Goal: Task Accomplishment & Management: Complete application form

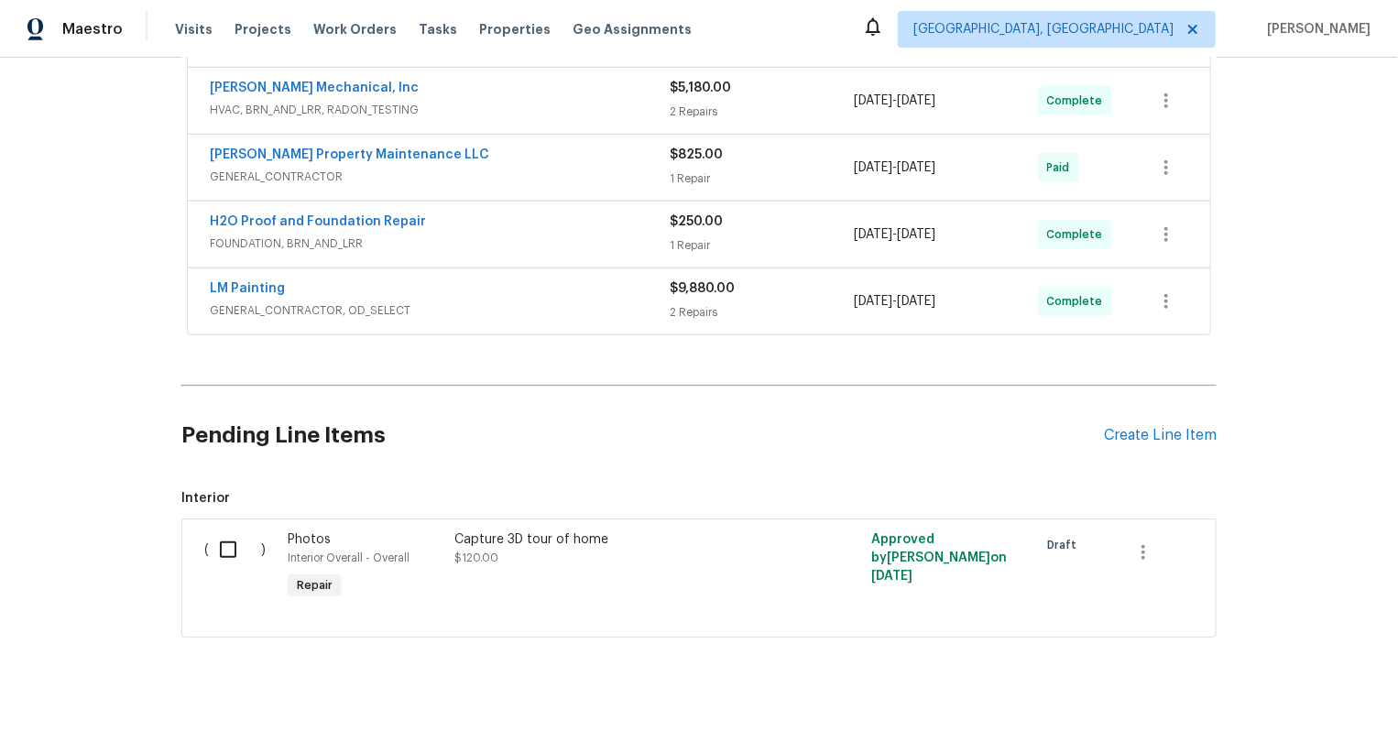
scroll to position [550, 0]
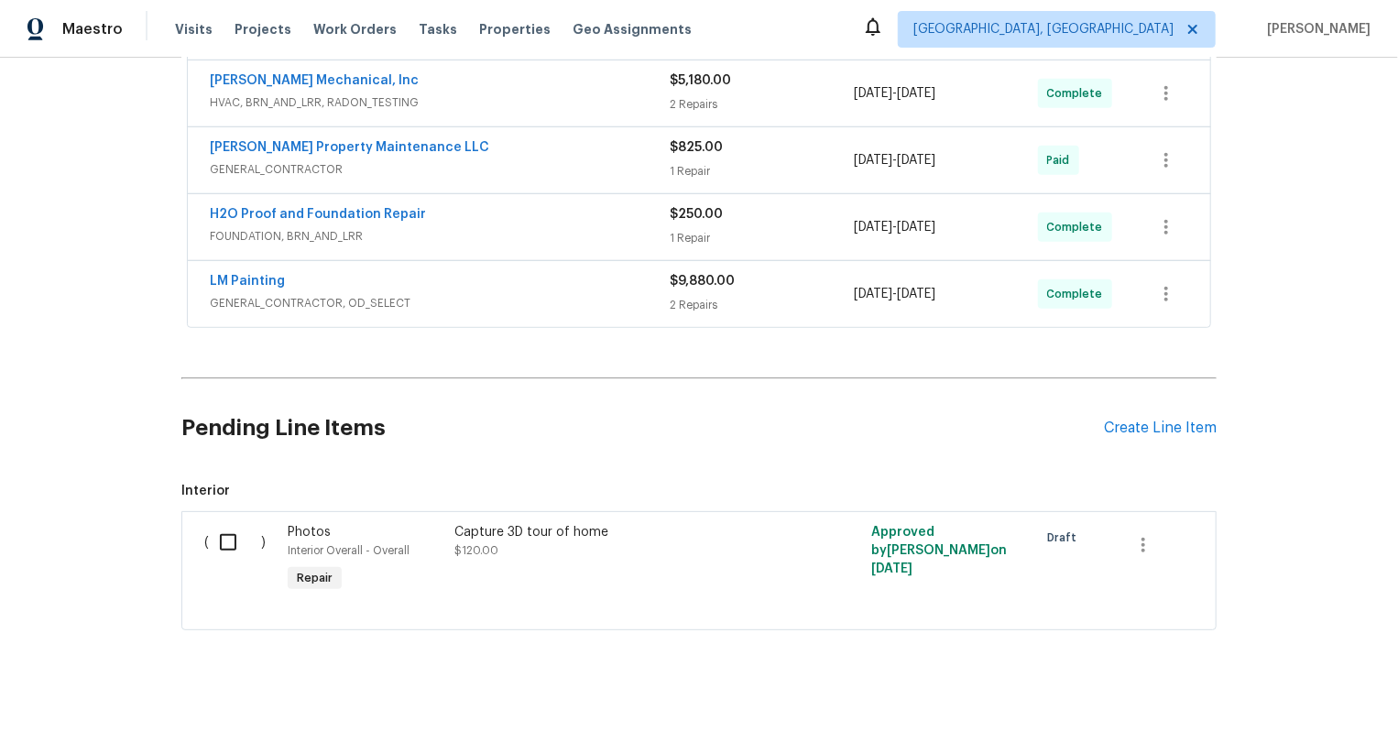
click at [229, 550] on input "checkbox" at bounding box center [235, 542] width 52 height 38
click at [1279, 715] on span "Create Work Order" at bounding box center [1293, 707] width 122 height 23
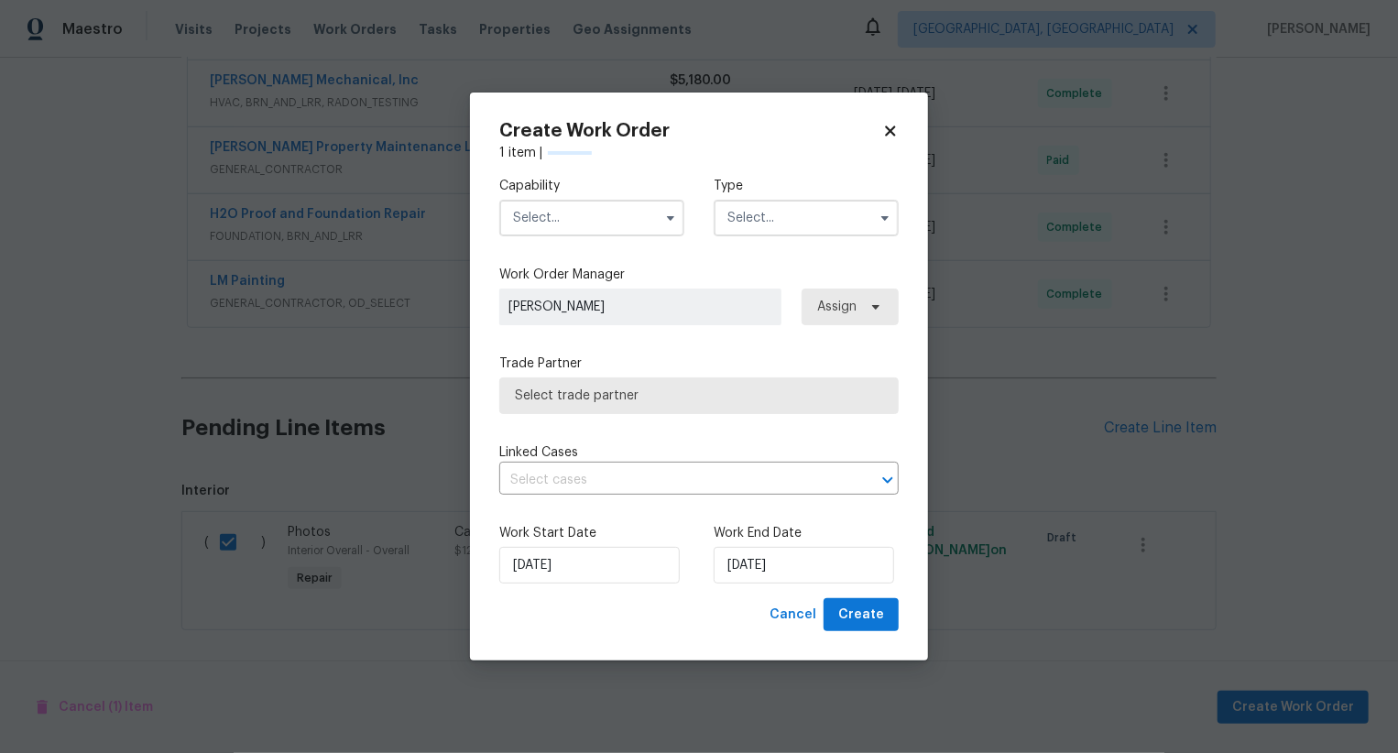
checkbox input "false"
click at [588, 232] on input "text" at bounding box center [591, 218] width 185 height 37
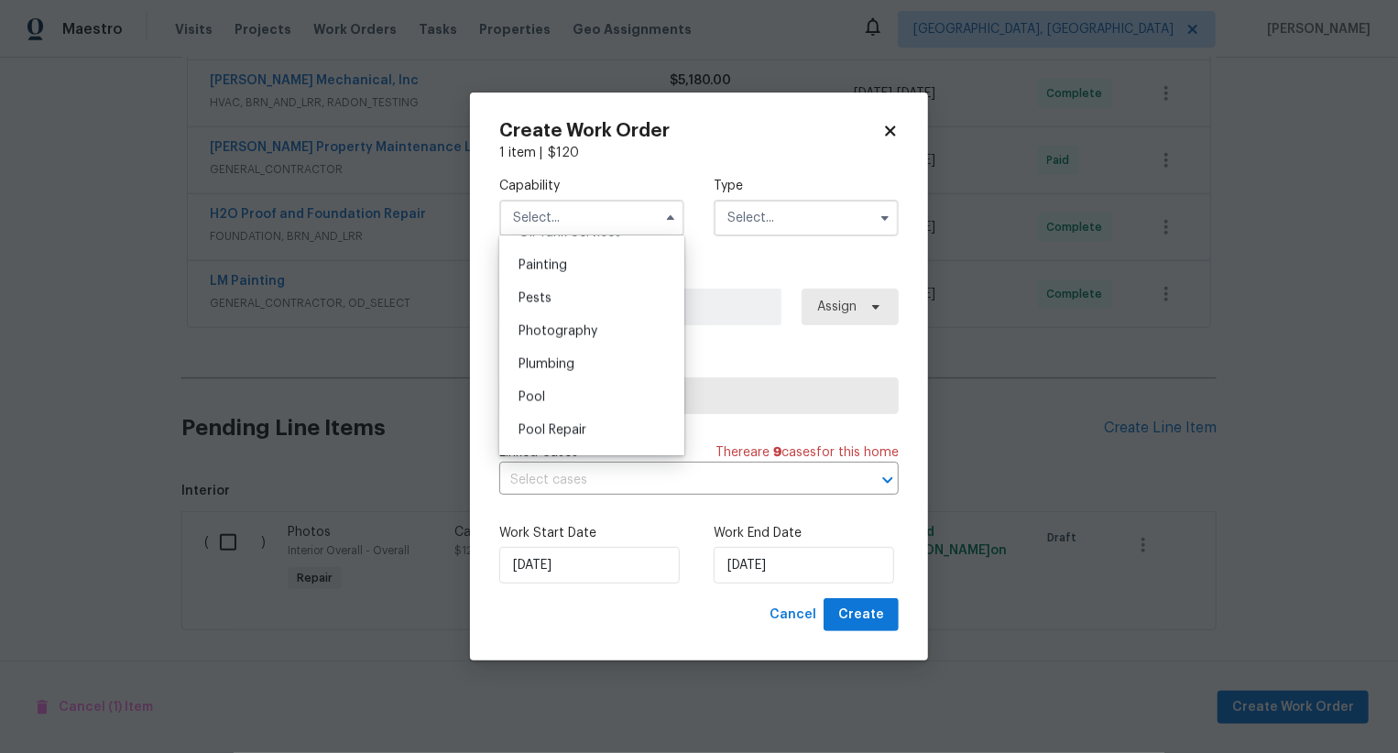
scroll to position [1510, 0]
click at [612, 352] on div "Photography" at bounding box center [592, 351] width 176 height 33
type input "Photography"
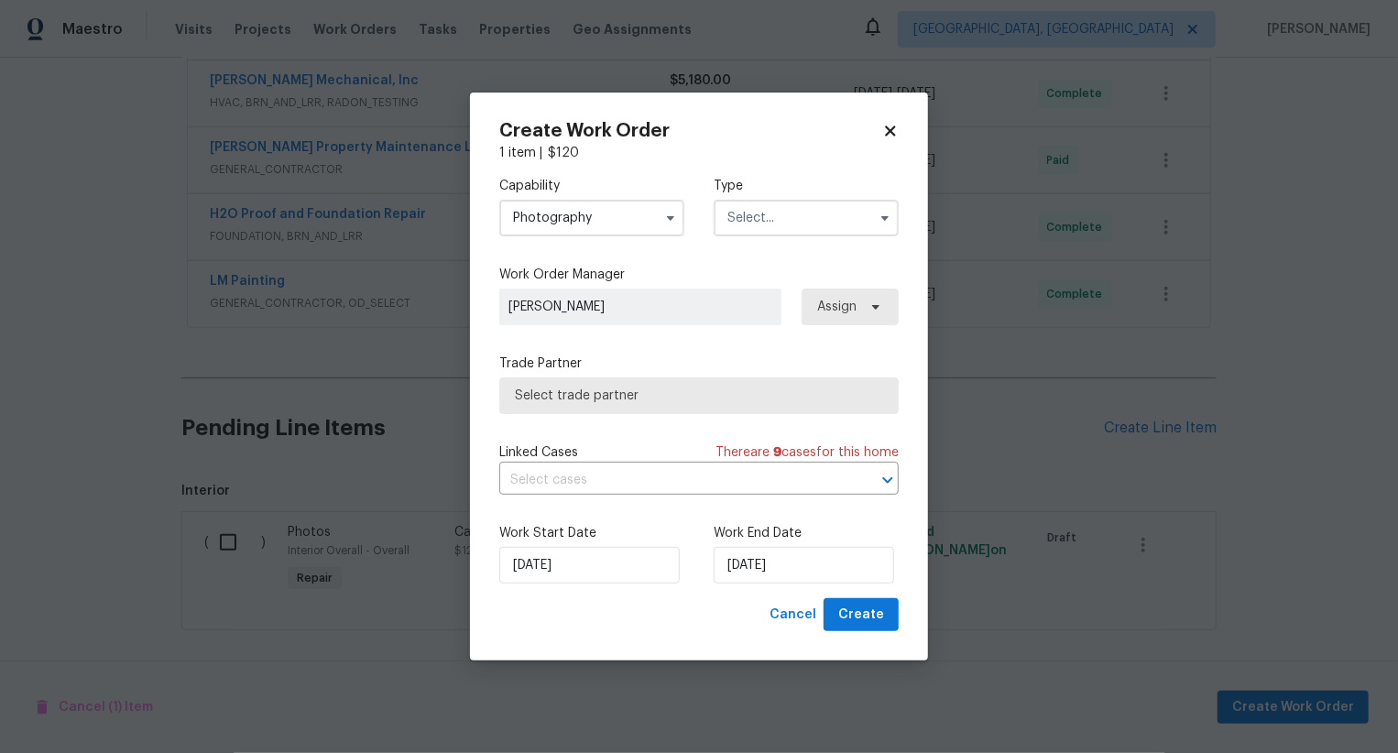
click at [759, 222] on input "text" at bounding box center [806, 218] width 185 height 37
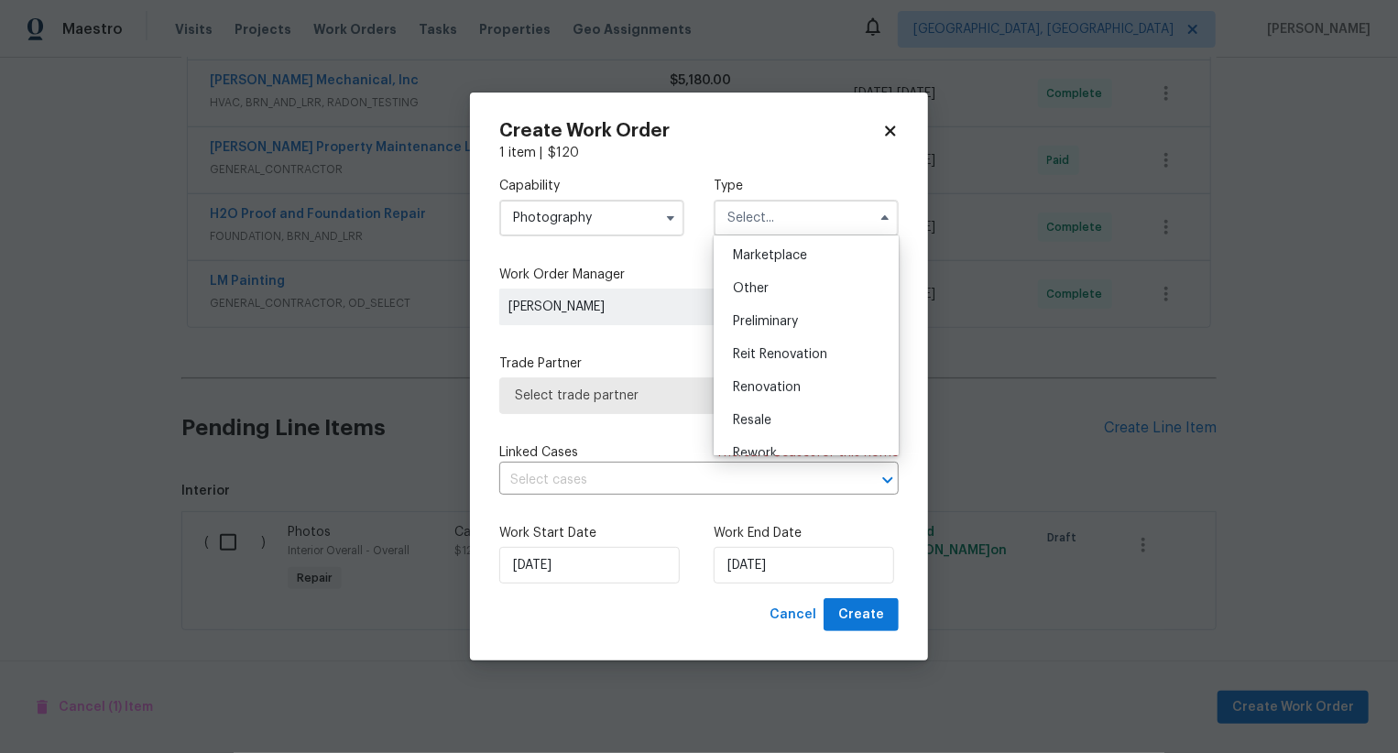
scroll to position [256, 0]
click at [775, 366] on div "Other" at bounding box center [806, 363] width 176 height 33
type input "Other"
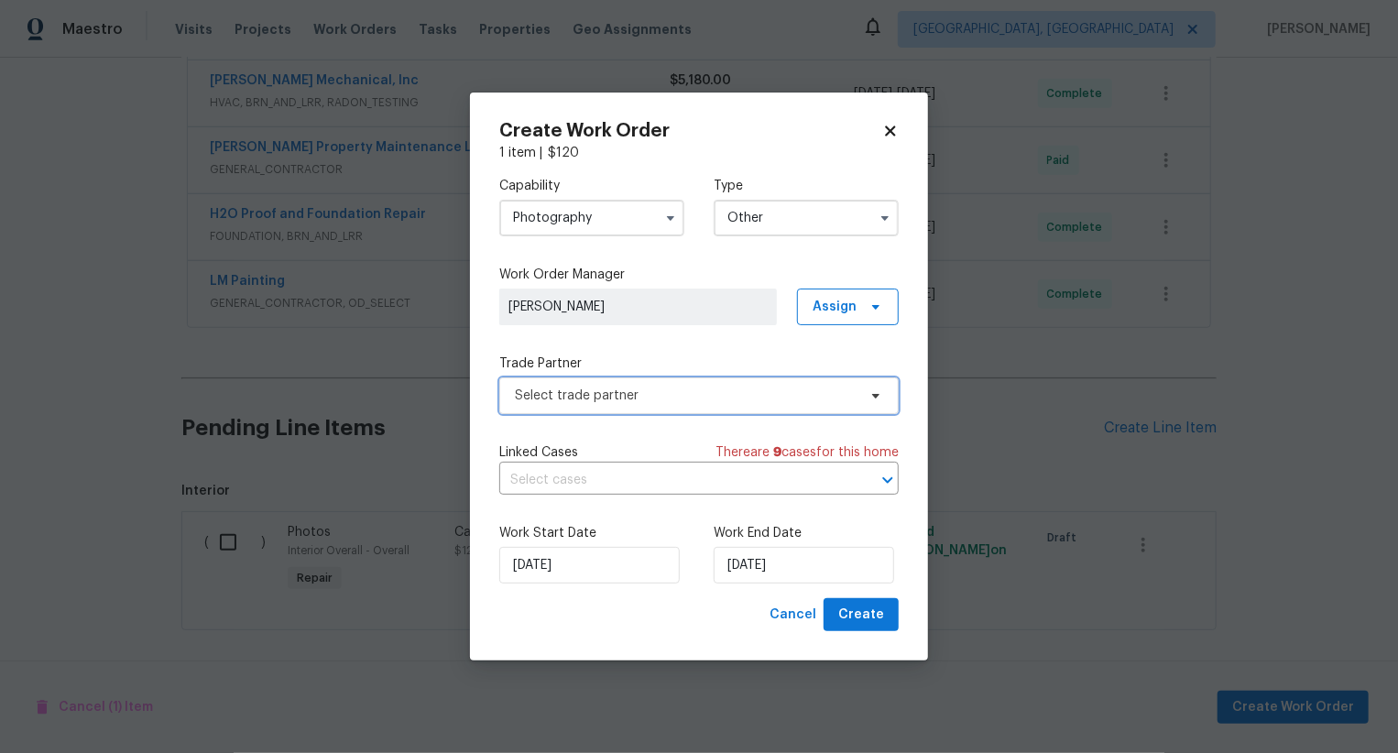
click at [656, 390] on span "Select trade partner" at bounding box center [686, 396] width 342 height 18
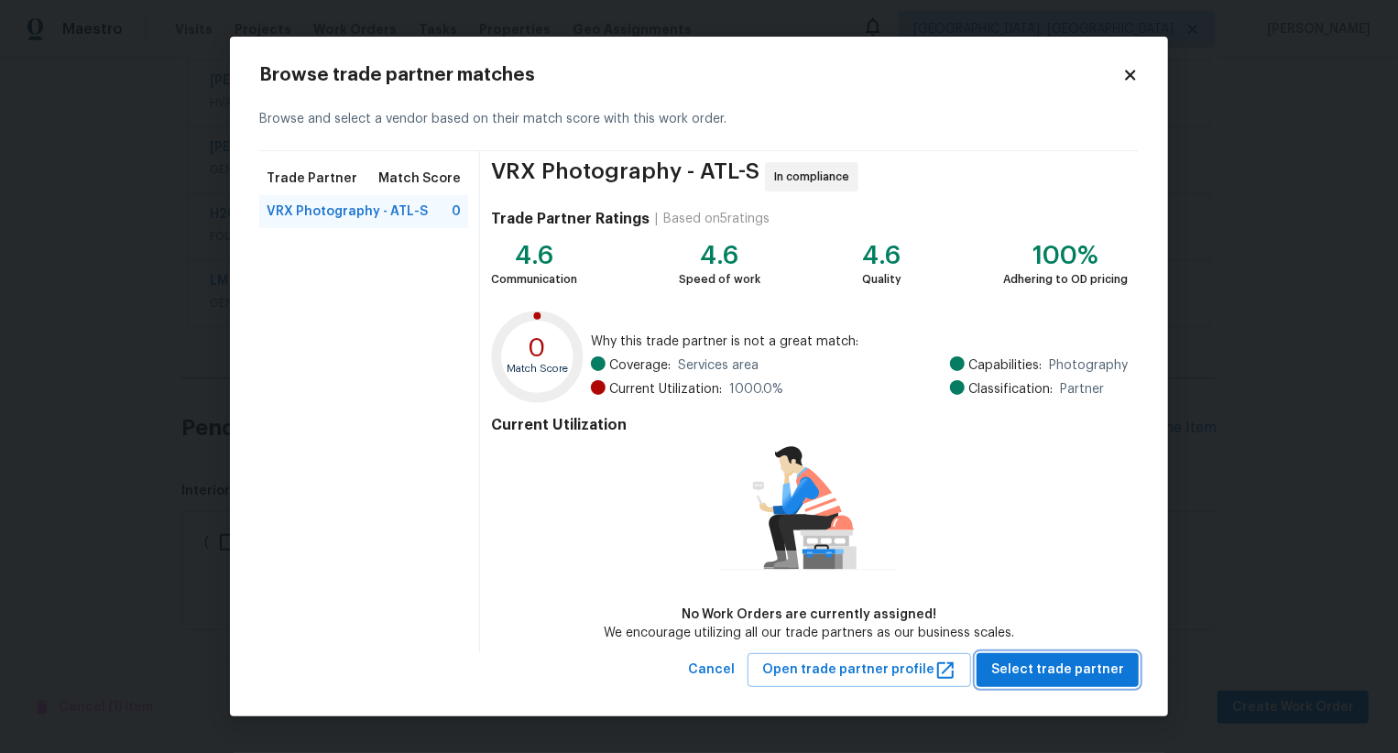
click at [1047, 681] on button "Select trade partner" at bounding box center [1057, 670] width 162 height 34
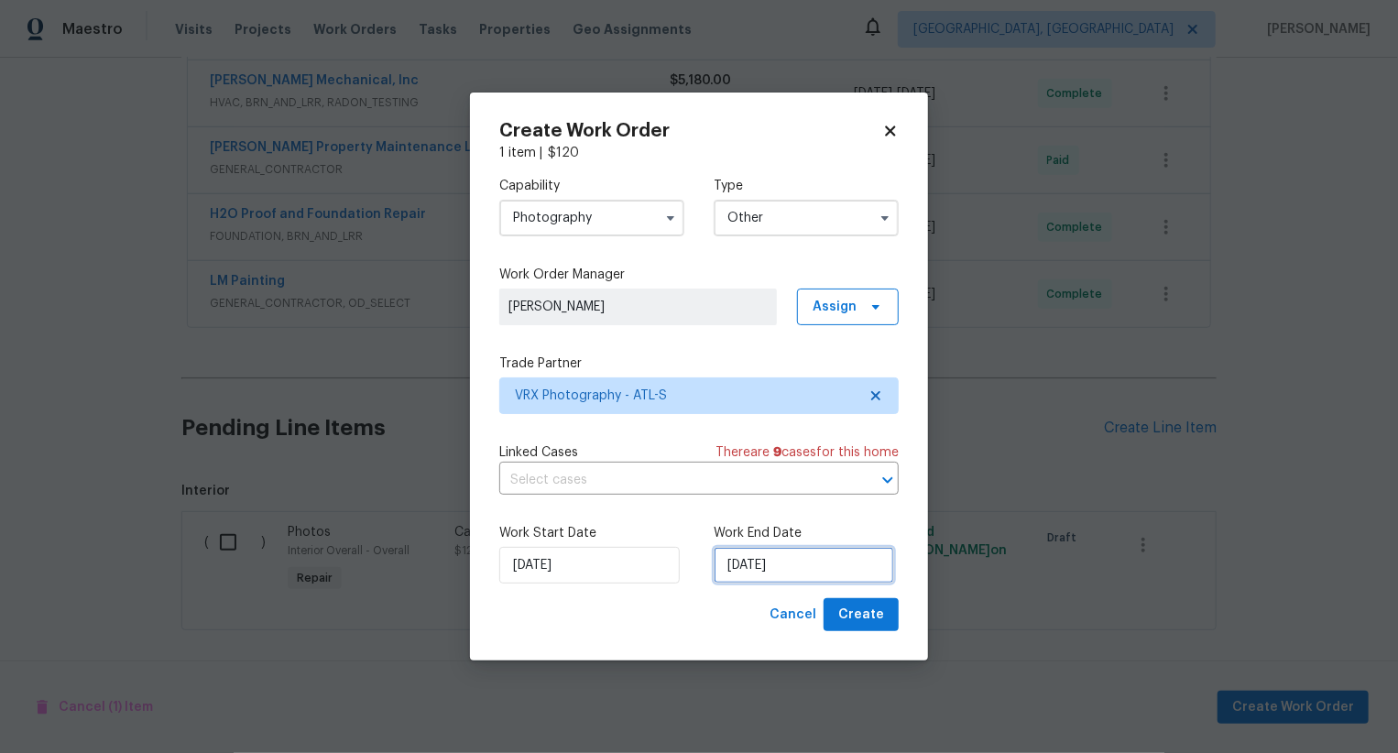
click at [740, 561] on input "29/08/2025" at bounding box center [804, 565] width 180 height 37
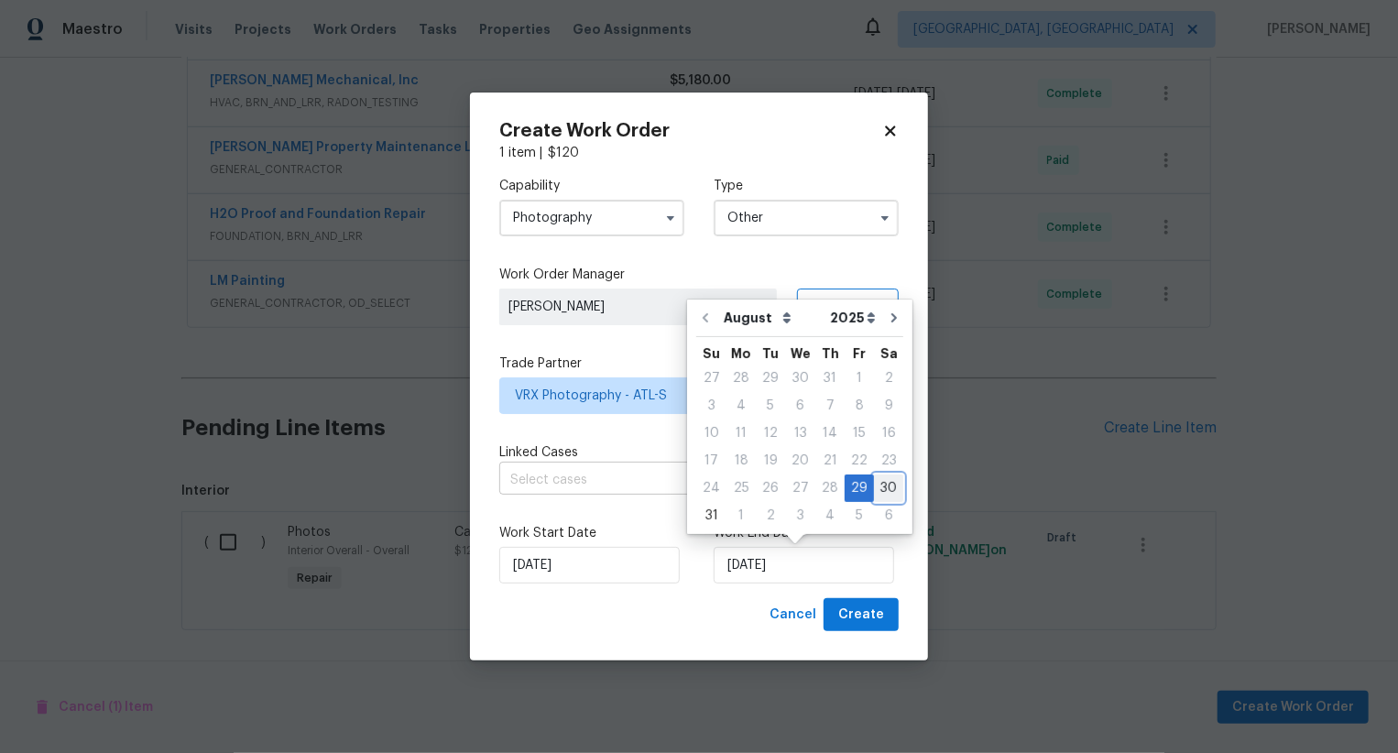
click at [876, 489] on div "30" at bounding box center [888, 488] width 29 height 26
type input "30/08/2025"
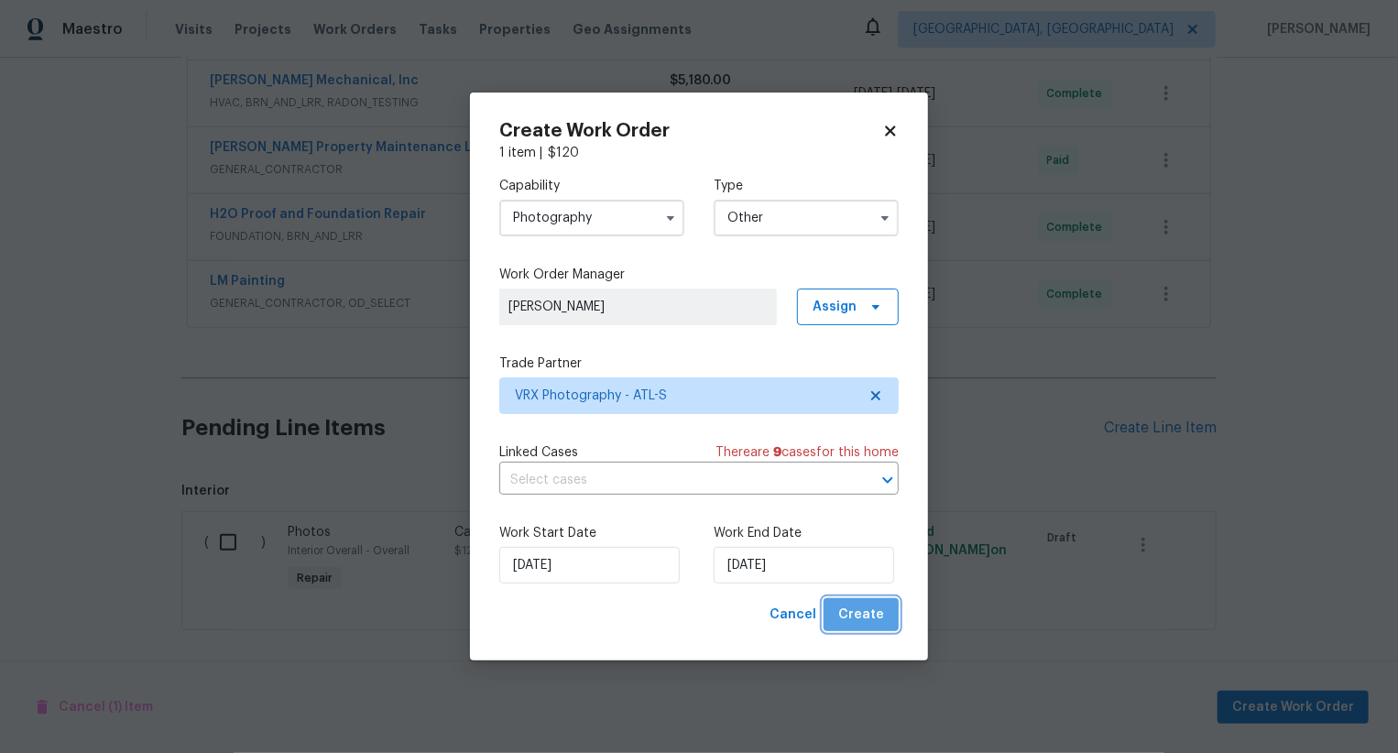
click at [873, 613] on span "Create" at bounding box center [861, 615] width 46 height 23
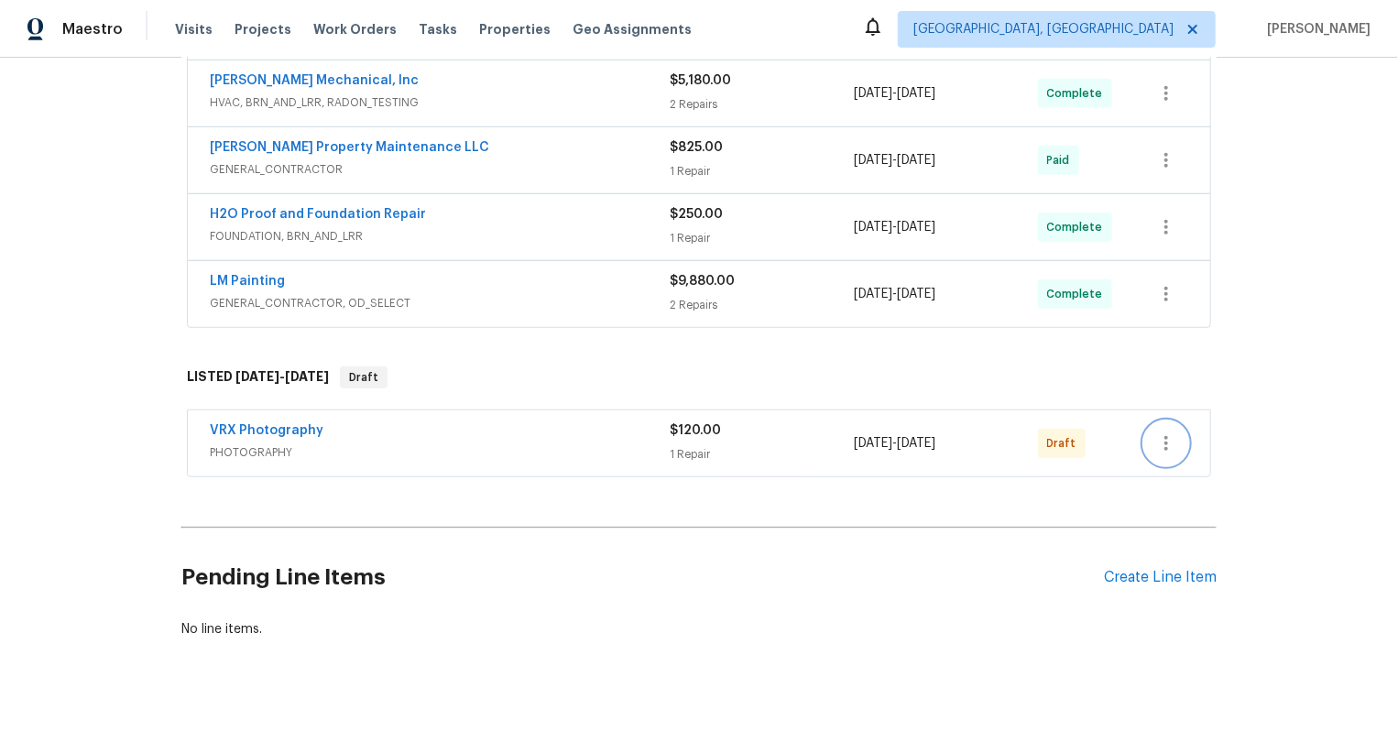
click at [1166, 436] on icon "button" at bounding box center [1166, 443] width 4 height 15
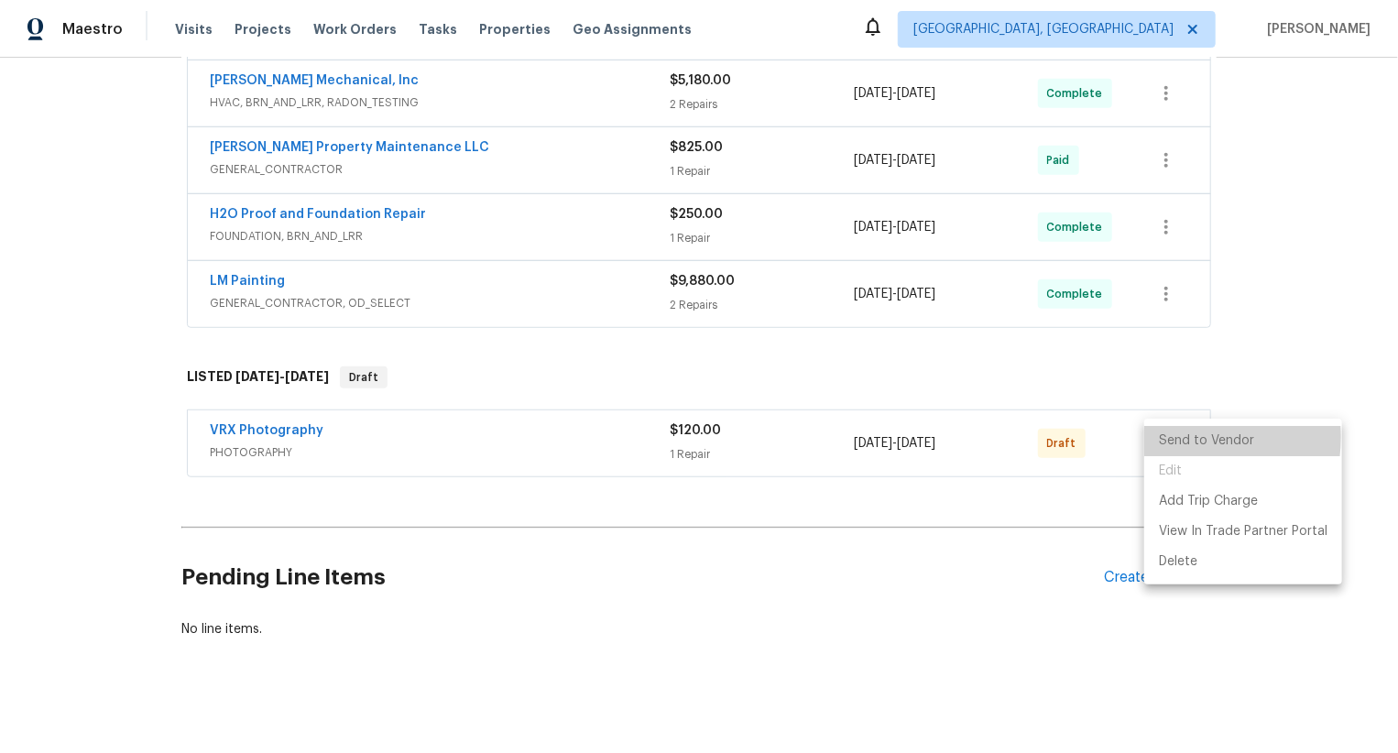
click at [1166, 437] on li "Send to Vendor" at bounding box center [1243, 441] width 198 height 30
click at [1166, 437] on li "Send to Vendor" at bounding box center [1246, 441] width 204 height 30
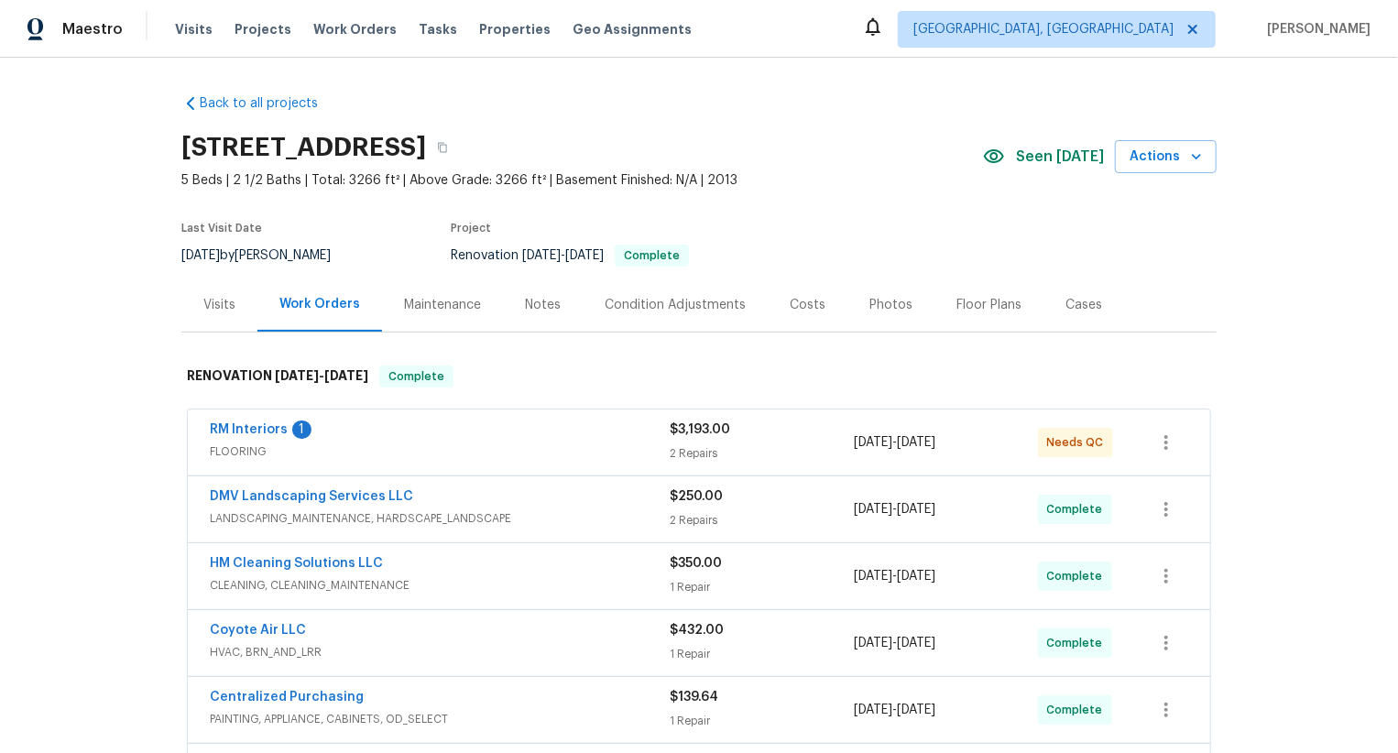
scroll to position [617, 0]
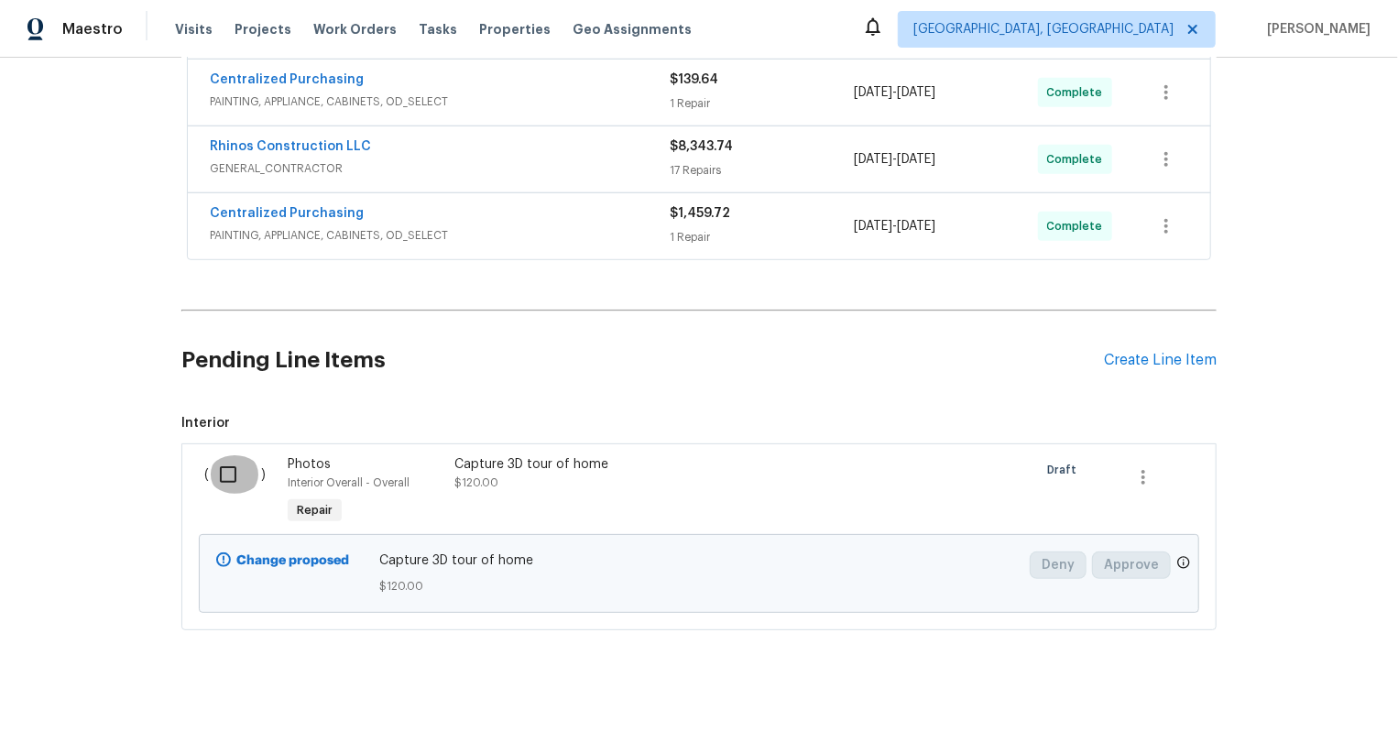
click at [225, 470] on input "checkbox" at bounding box center [235, 474] width 52 height 38
checkbox input "true"
click at [1294, 705] on span "Create Work Order" at bounding box center [1293, 707] width 122 height 23
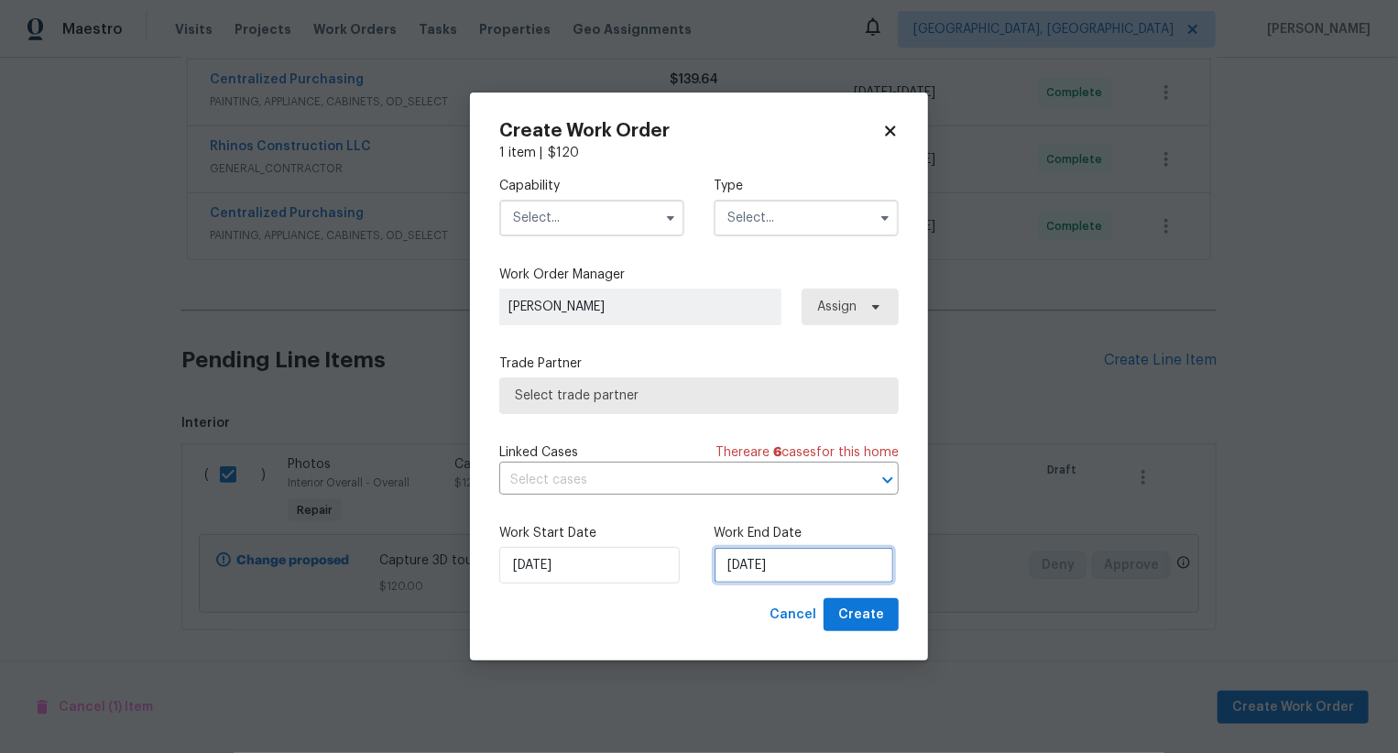
click at [760, 565] on input "[DATE]" at bounding box center [804, 565] width 180 height 37
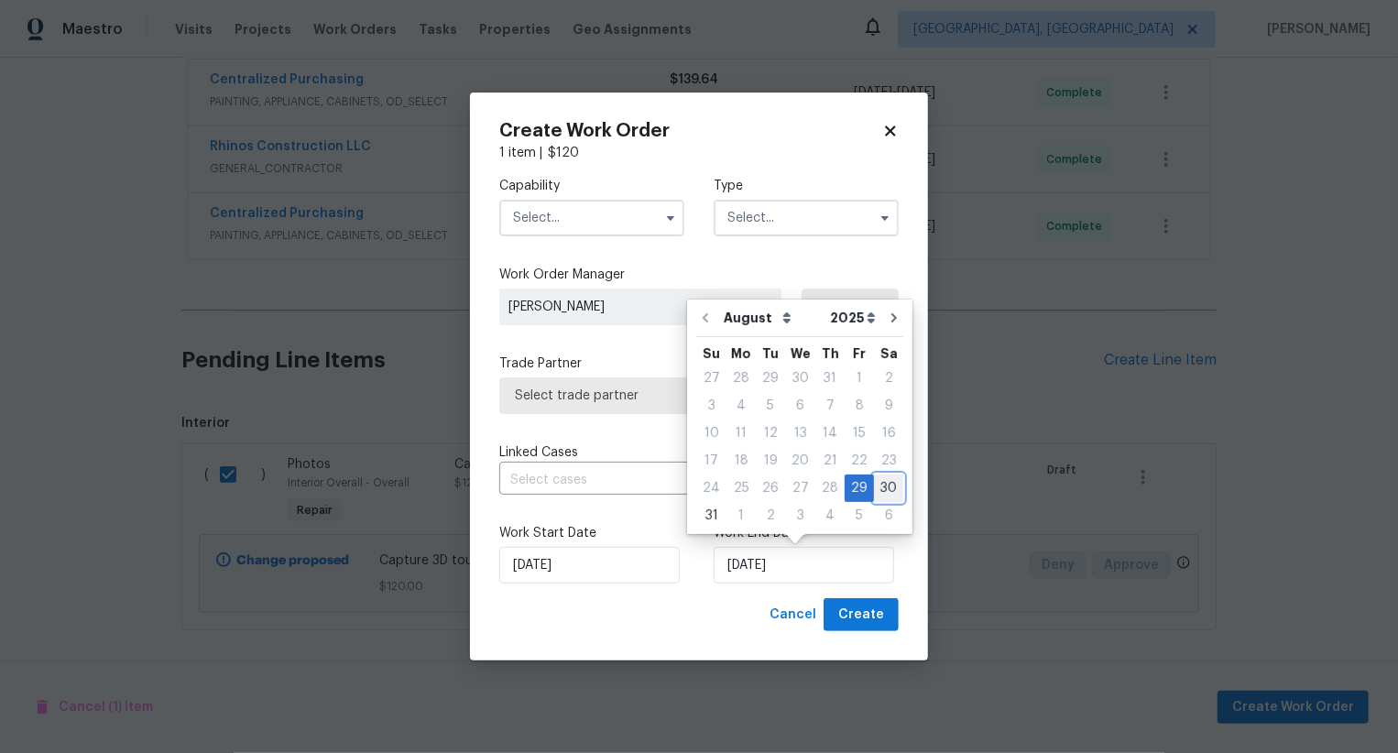
click at [881, 482] on div "30" at bounding box center [888, 488] width 29 height 26
type input "[DATE]"
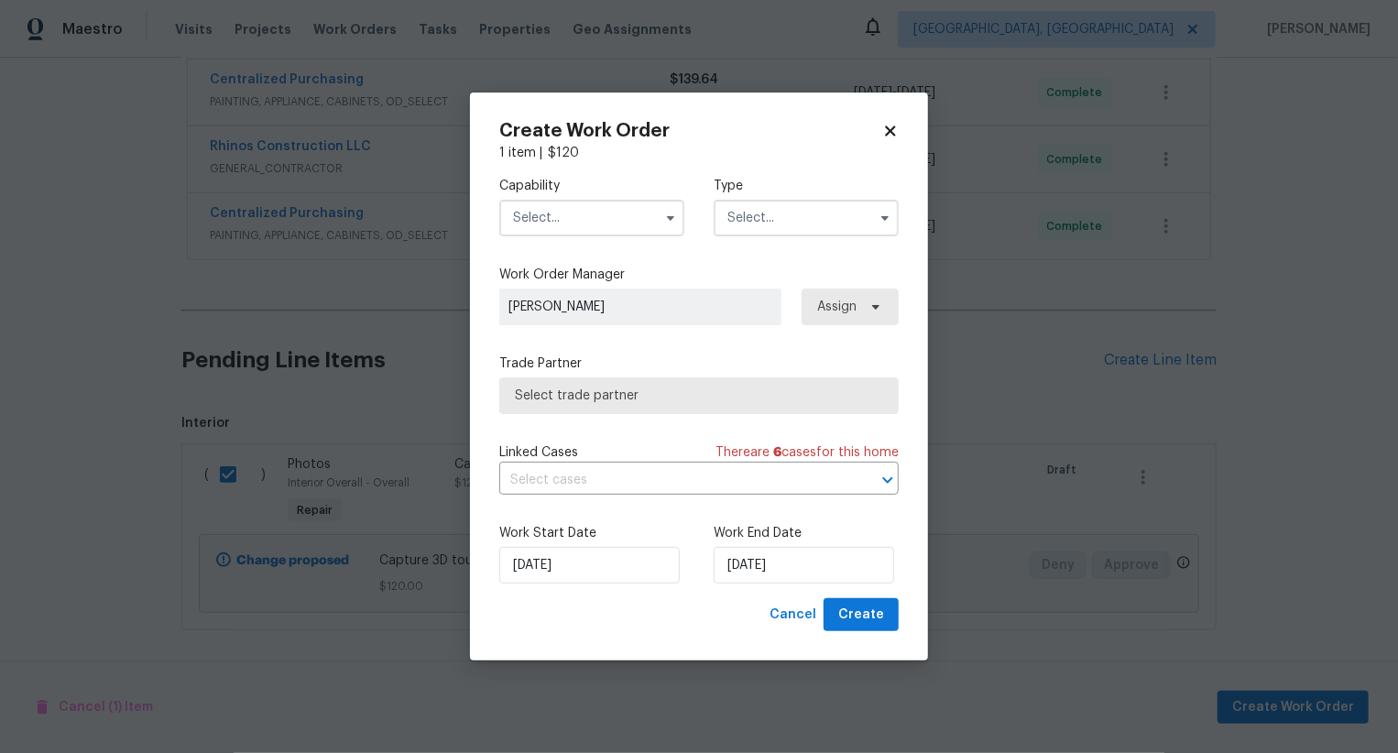
click at [577, 228] on input "text" at bounding box center [591, 218] width 185 height 37
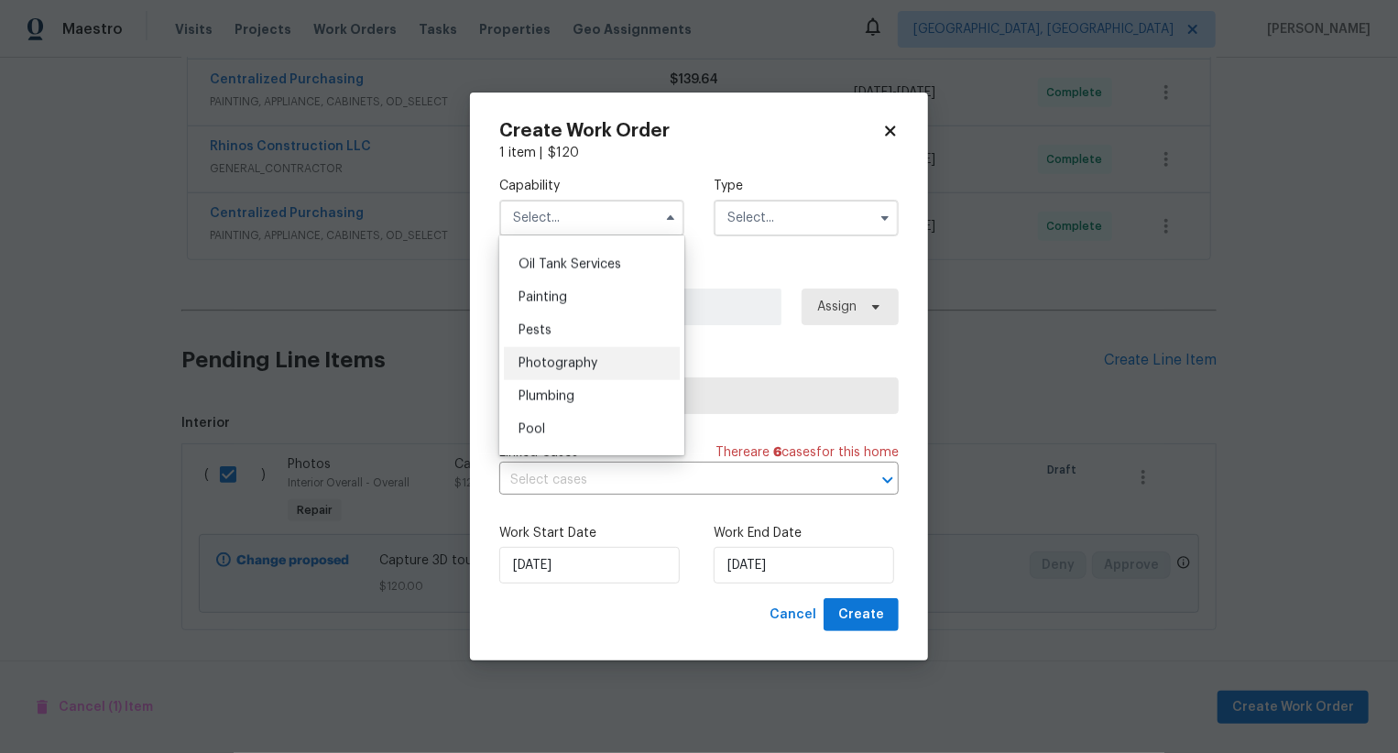
scroll to position [1499, 0]
click at [598, 352] on div "Photography" at bounding box center [592, 362] width 176 height 33
type input "Photography"
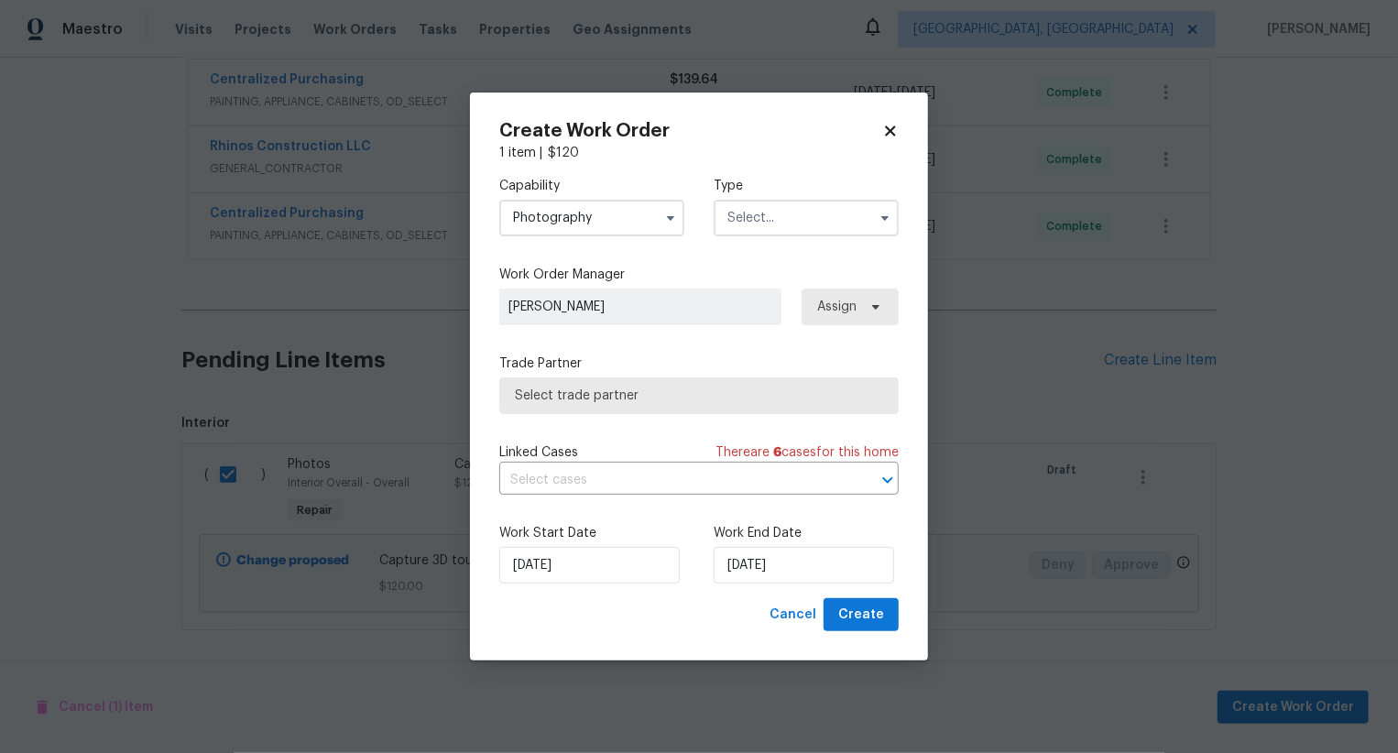
click at [785, 220] on input "text" at bounding box center [806, 218] width 185 height 37
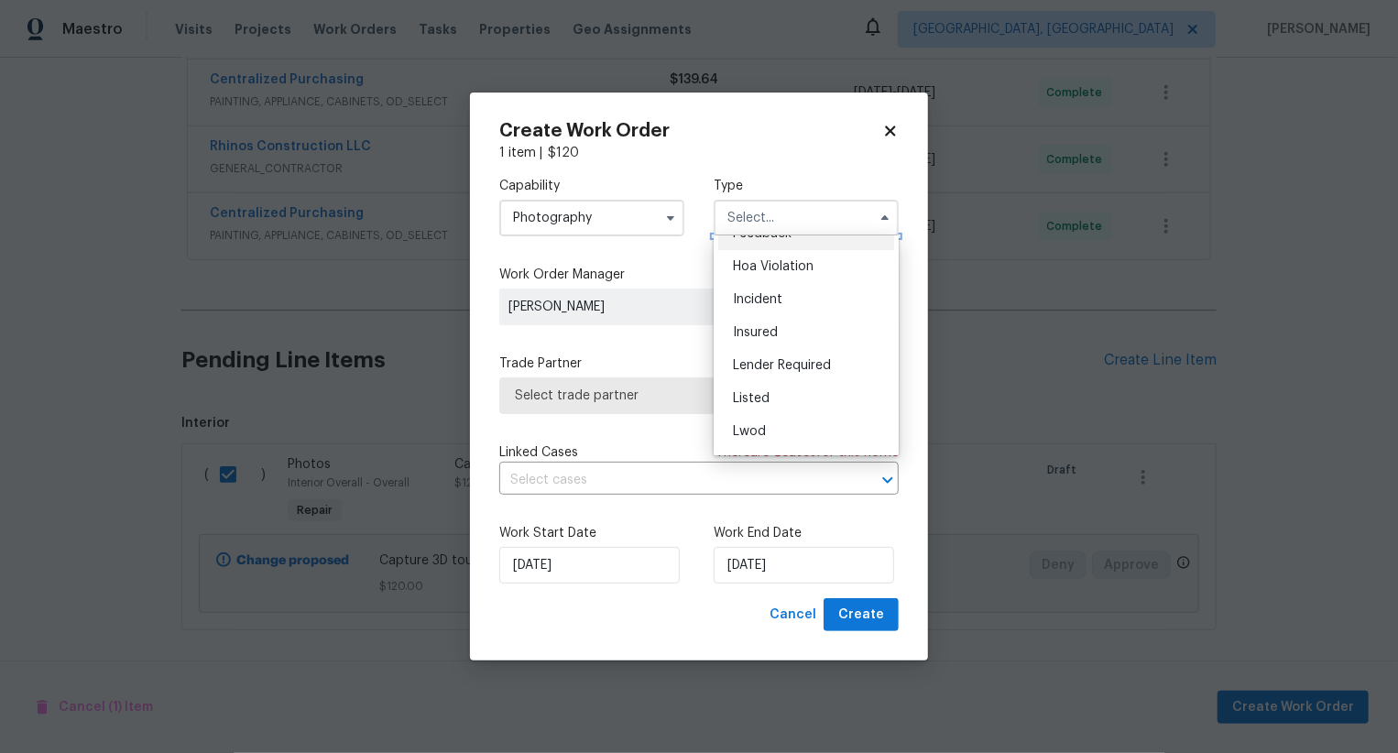
scroll to position [0, 0]
click at [887, 127] on icon at bounding box center [890, 130] width 10 height 10
checkbox input "false"
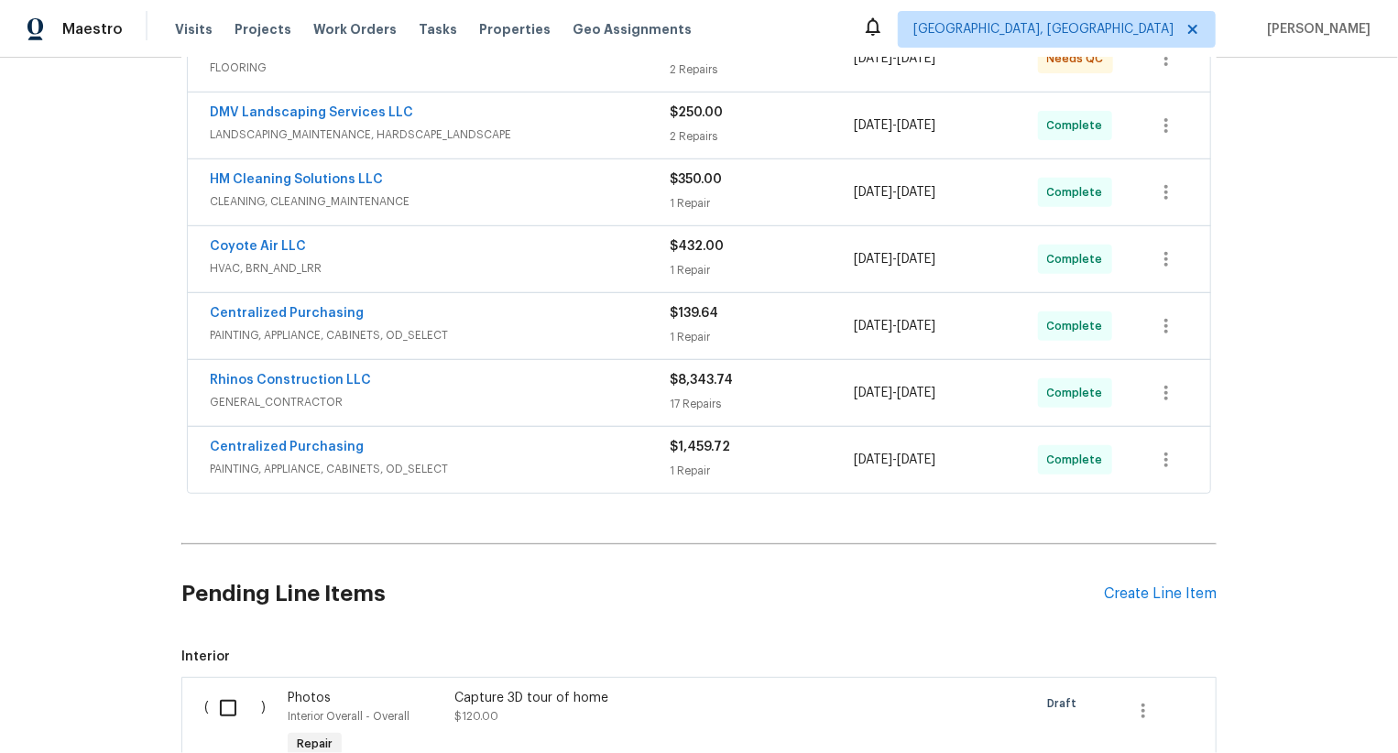
scroll to position [617, 0]
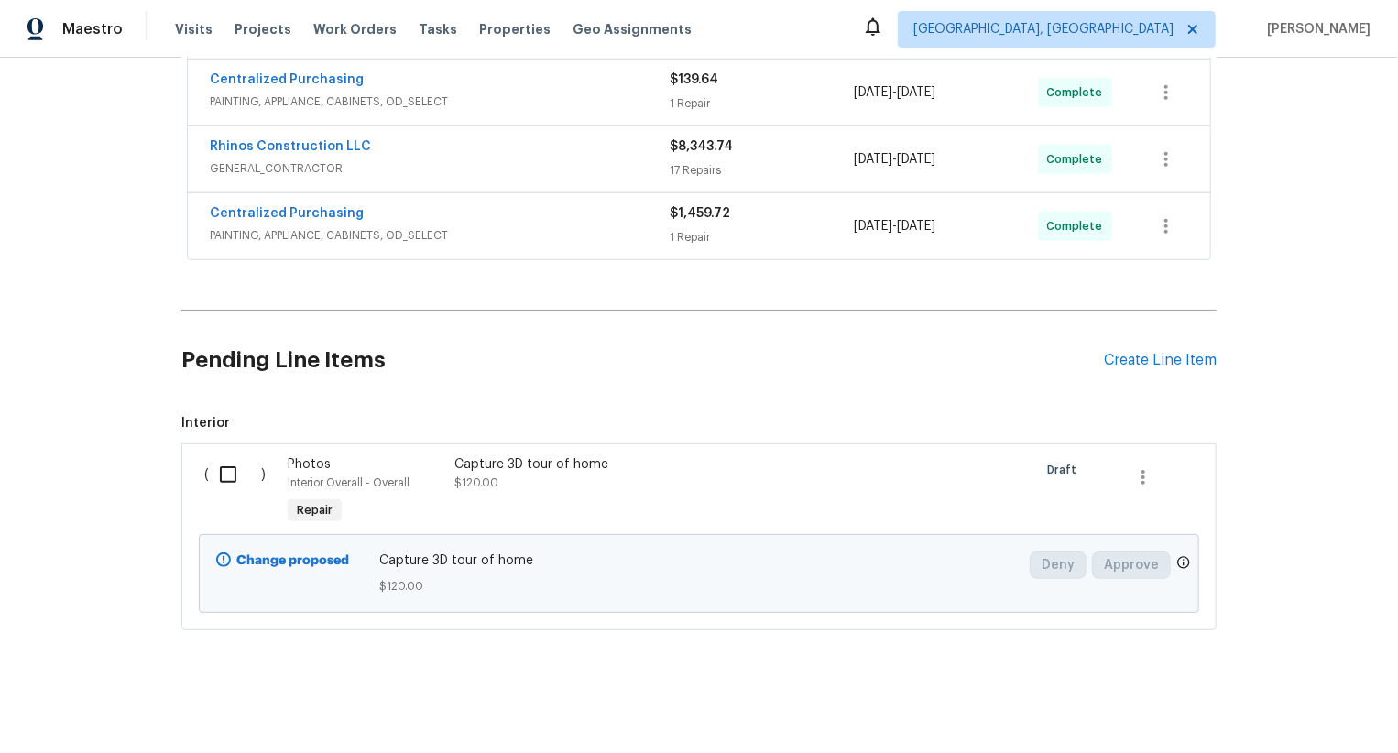
click at [225, 474] on input "checkbox" at bounding box center [235, 474] width 52 height 38
checkbox input "true"
click at [1293, 707] on span "Create Work Order" at bounding box center [1293, 707] width 122 height 23
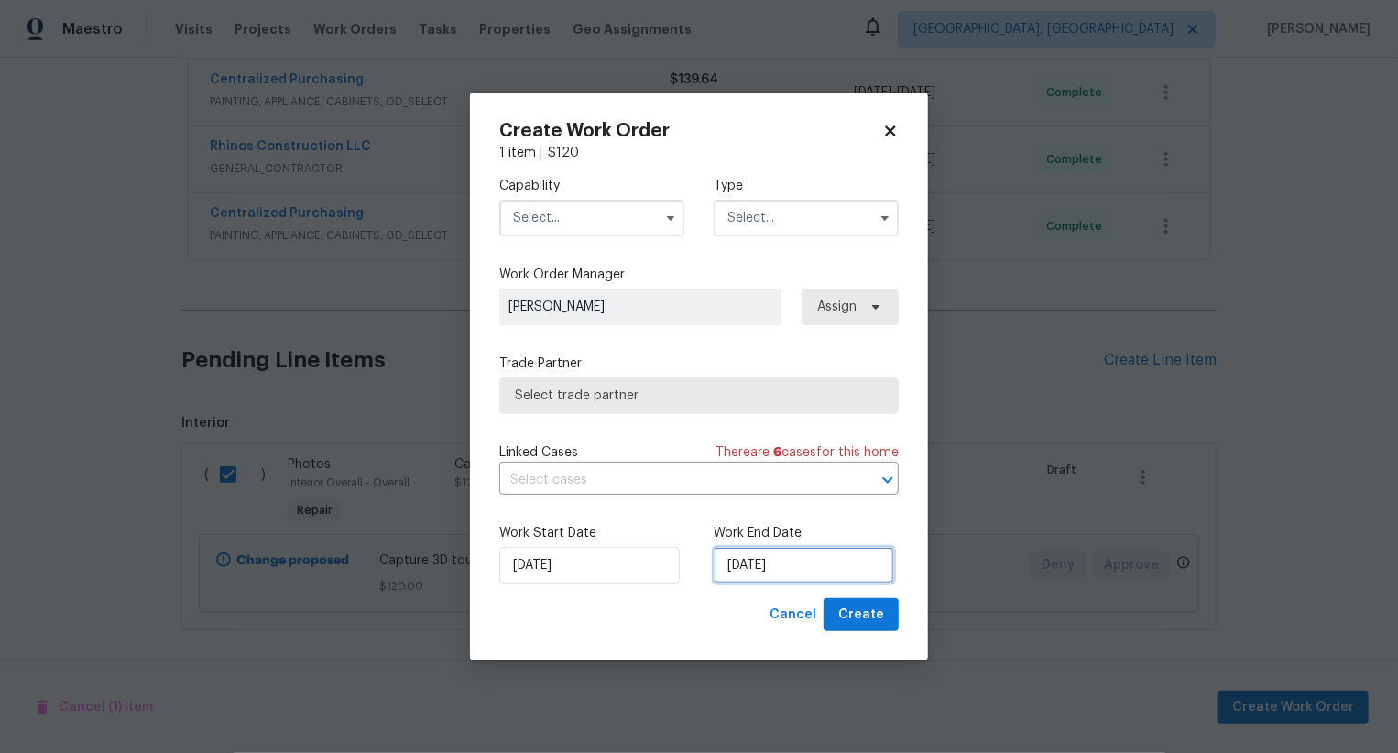
click at [747, 566] on input "[DATE]" at bounding box center [804, 565] width 180 height 37
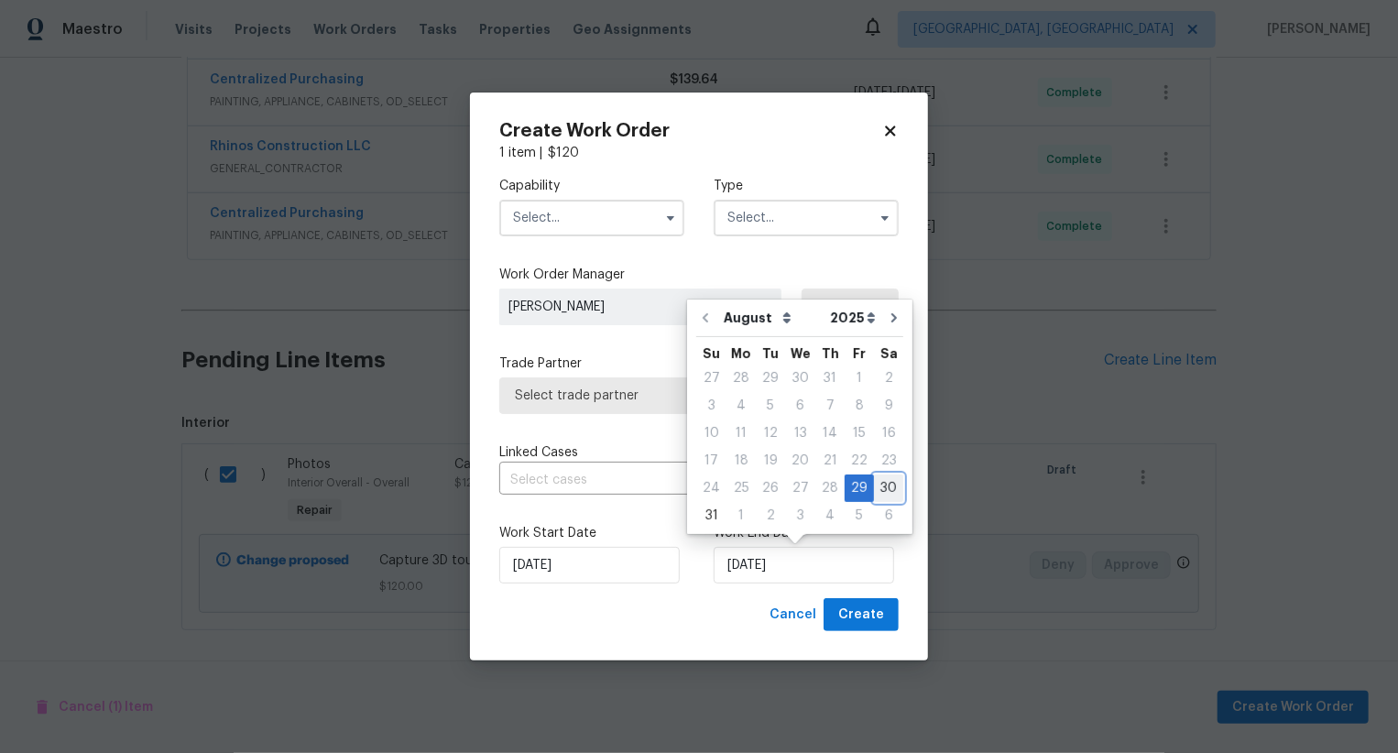
click at [877, 489] on div "30" at bounding box center [888, 488] width 29 height 26
type input "[DATE]"
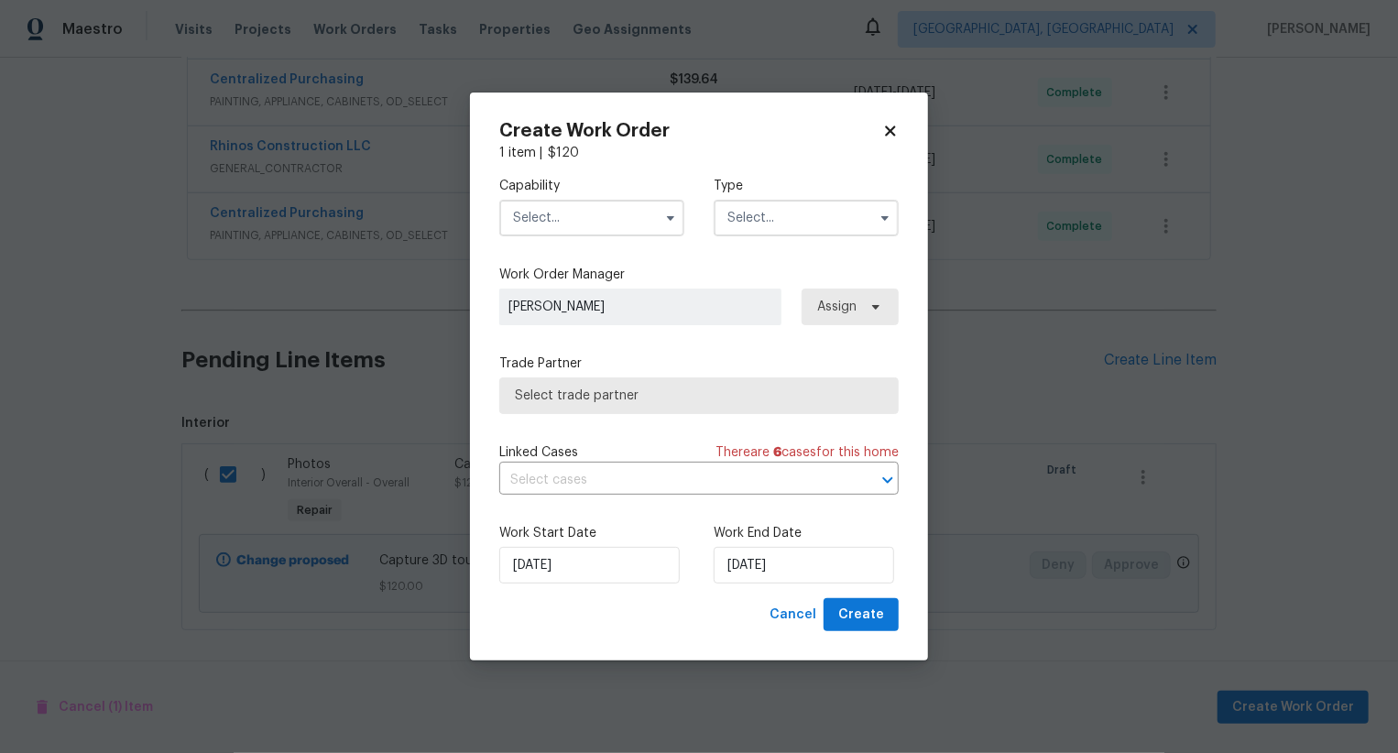
click at [587, 208] on input "text" at bounding box center [591, 218] width 185 height 37
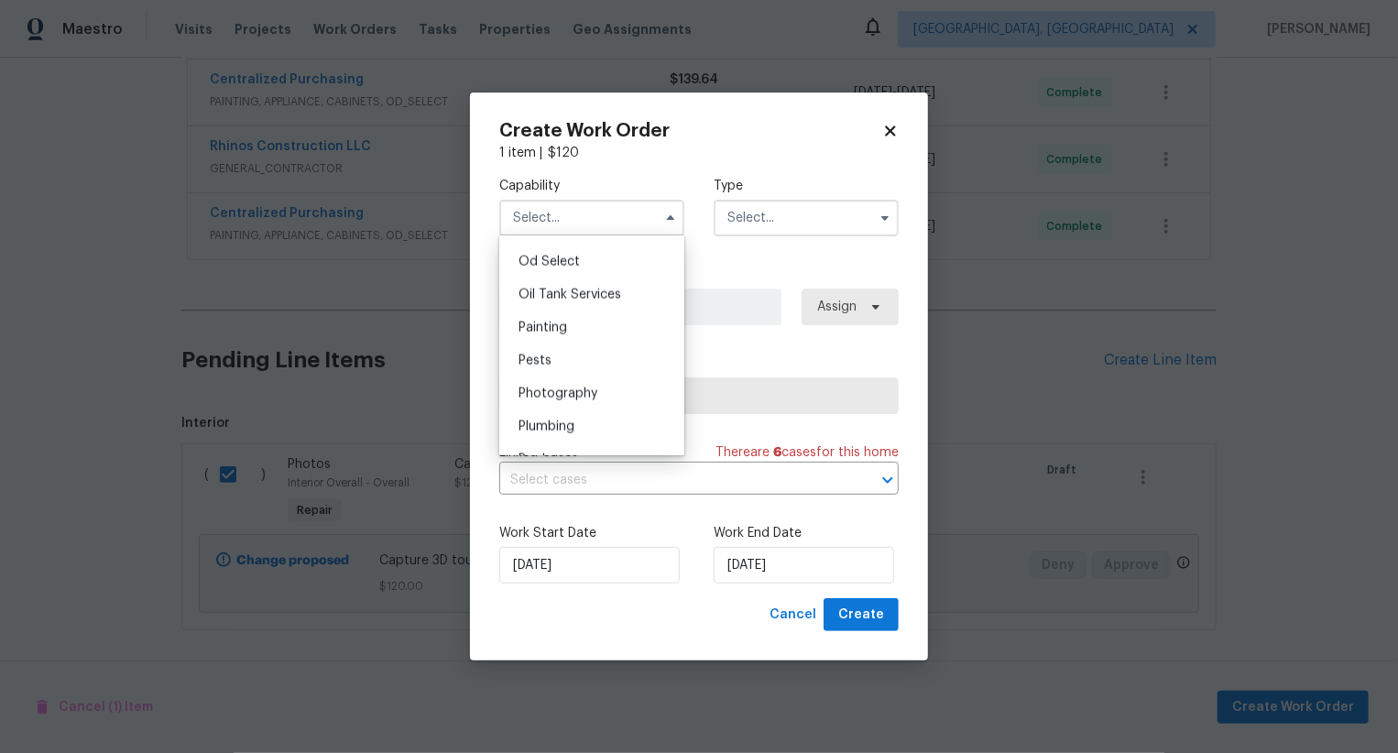
scroll to position [1546, 0]
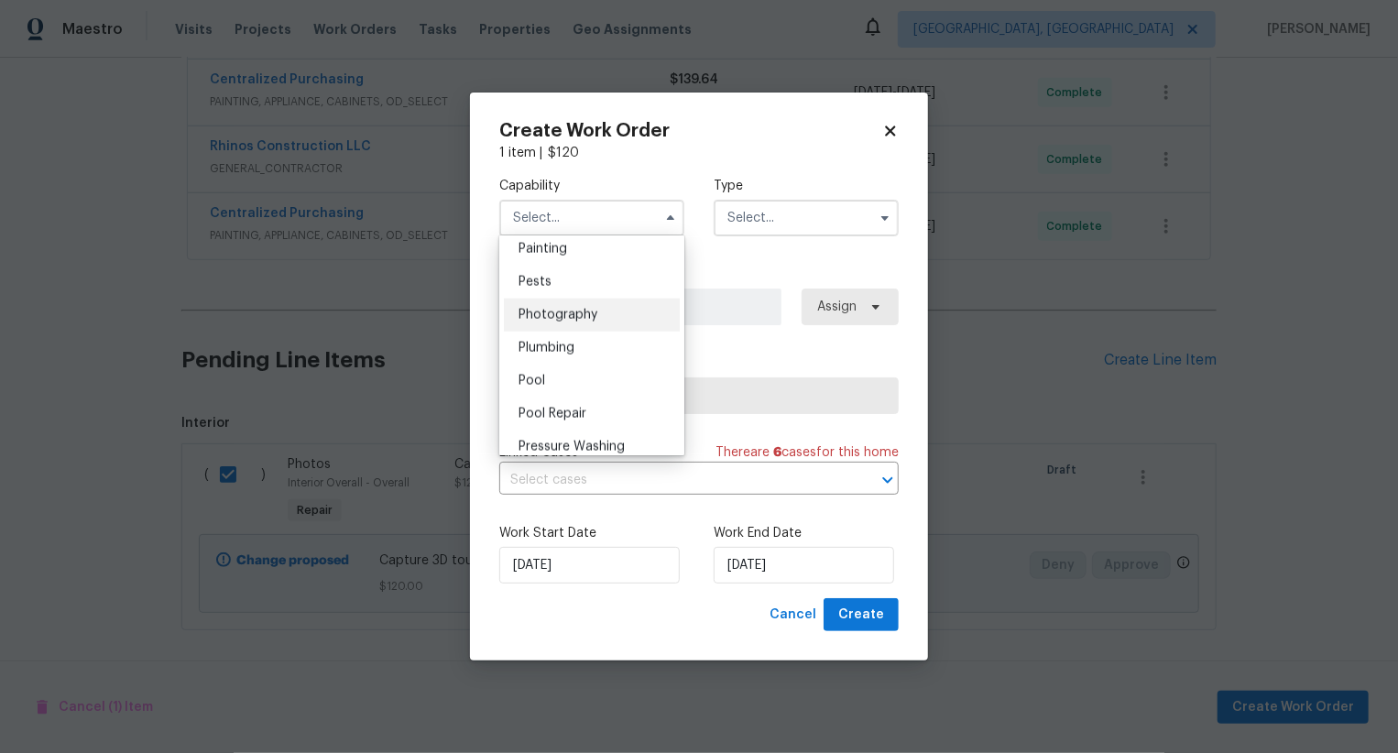
click at [586, 318] on span "Photography" at bounding box center [557, 315] width 79 height 13
type input "Photography"
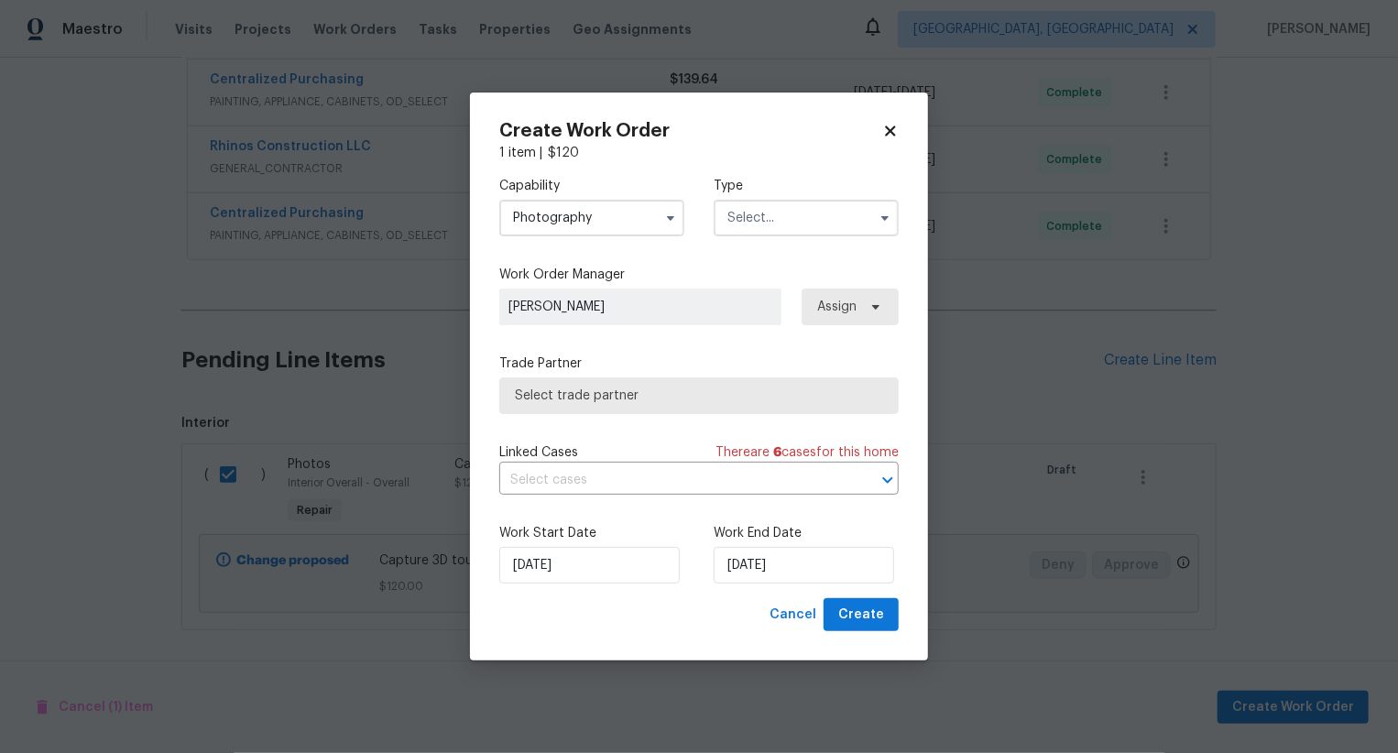
click at [786, 218] on input "text" at bounding box center [806, 218] width 185 height 37
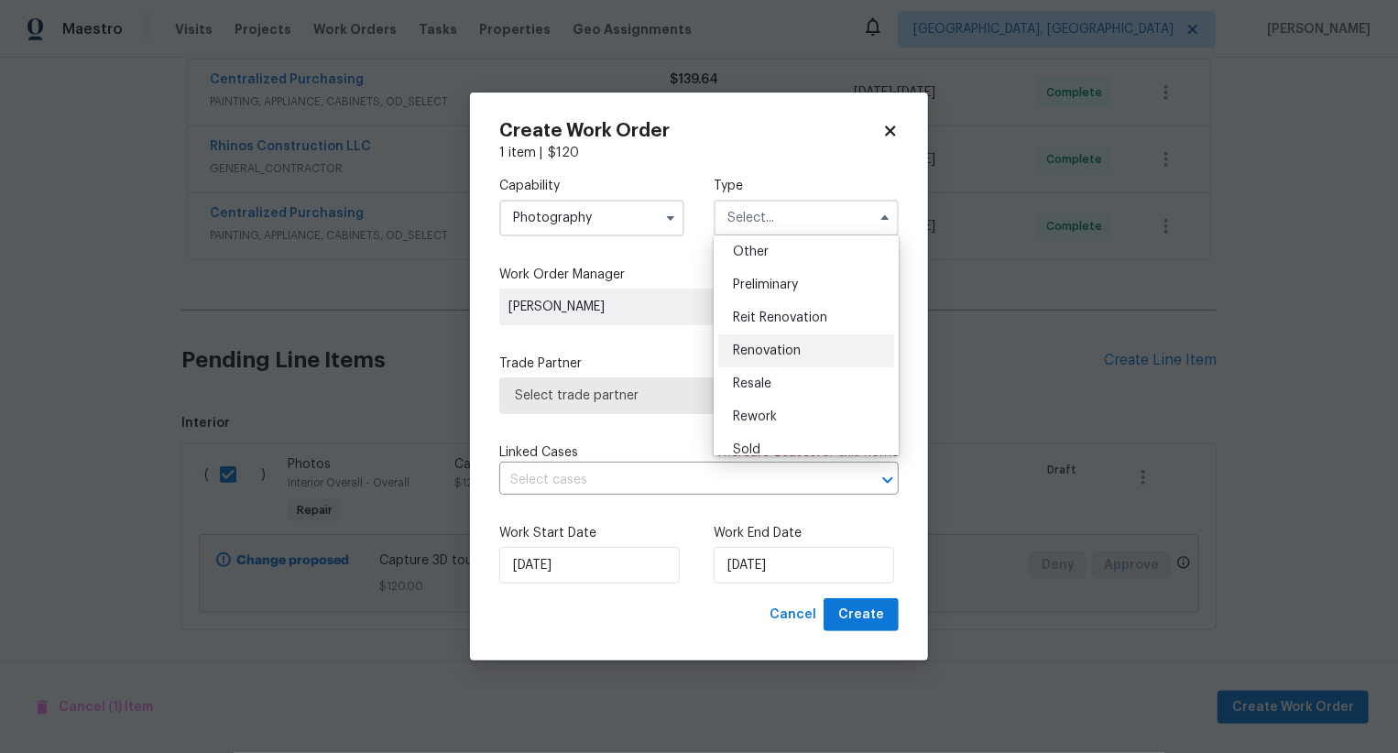
scroll to position [352, 0]
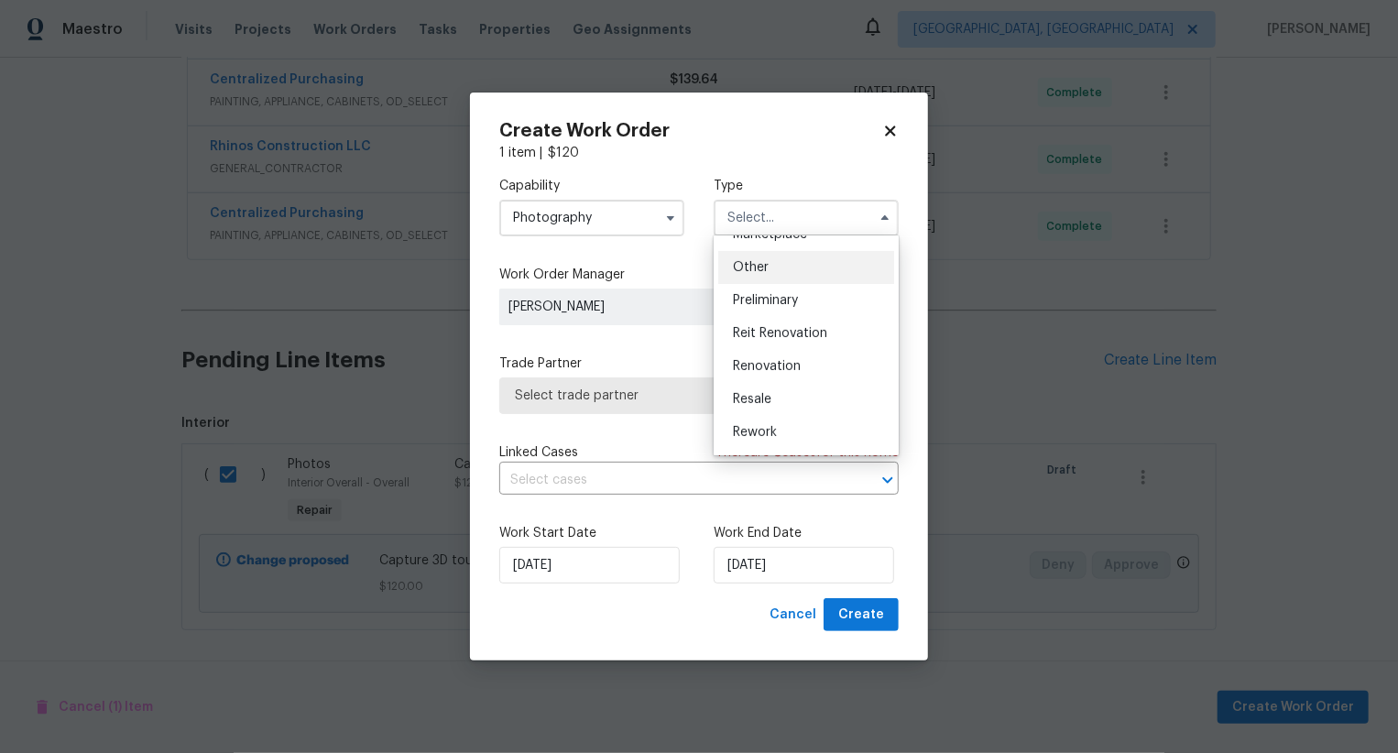
click at [796, 274] on div "Other" at bounding box center [806, 267] width 176 height 33
type input "Other"
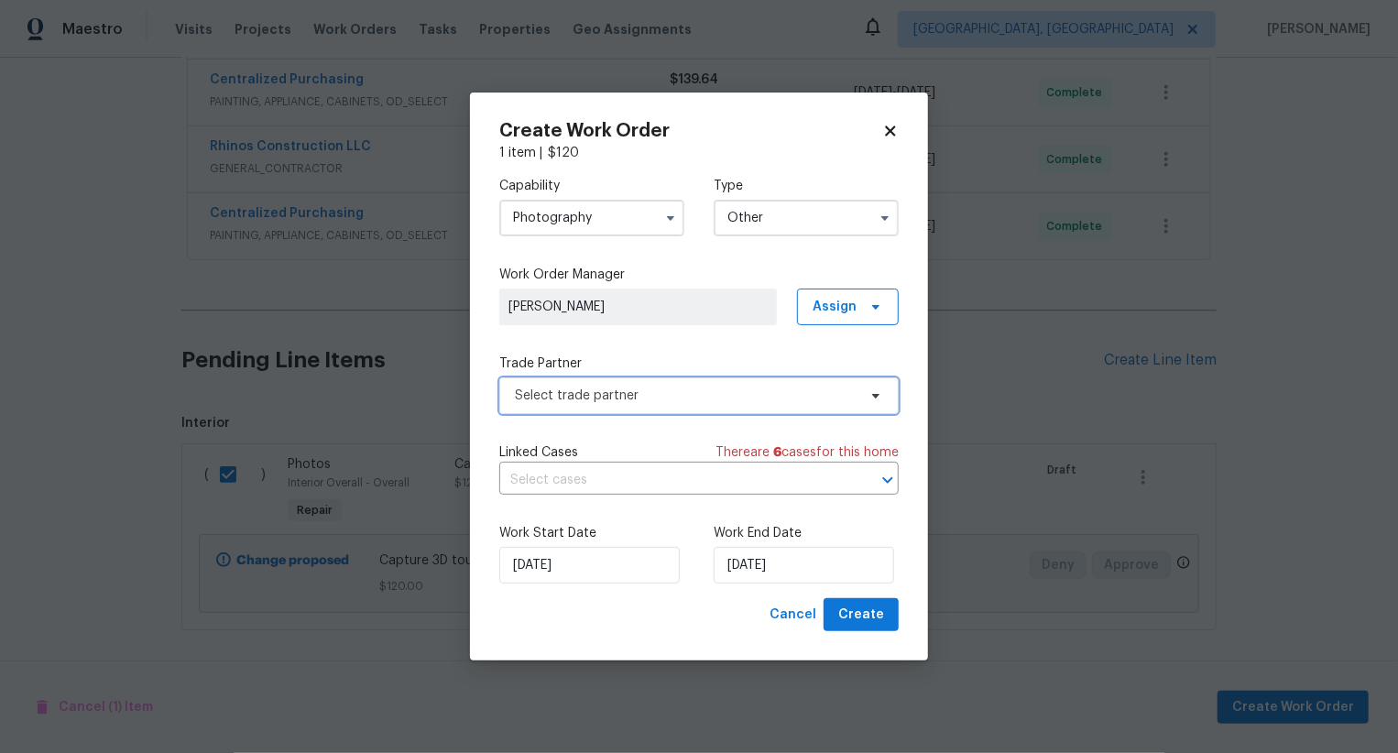
click at [726, 393] on span "Select trade partner" at bounding box center [686, 396] width 342 height 18
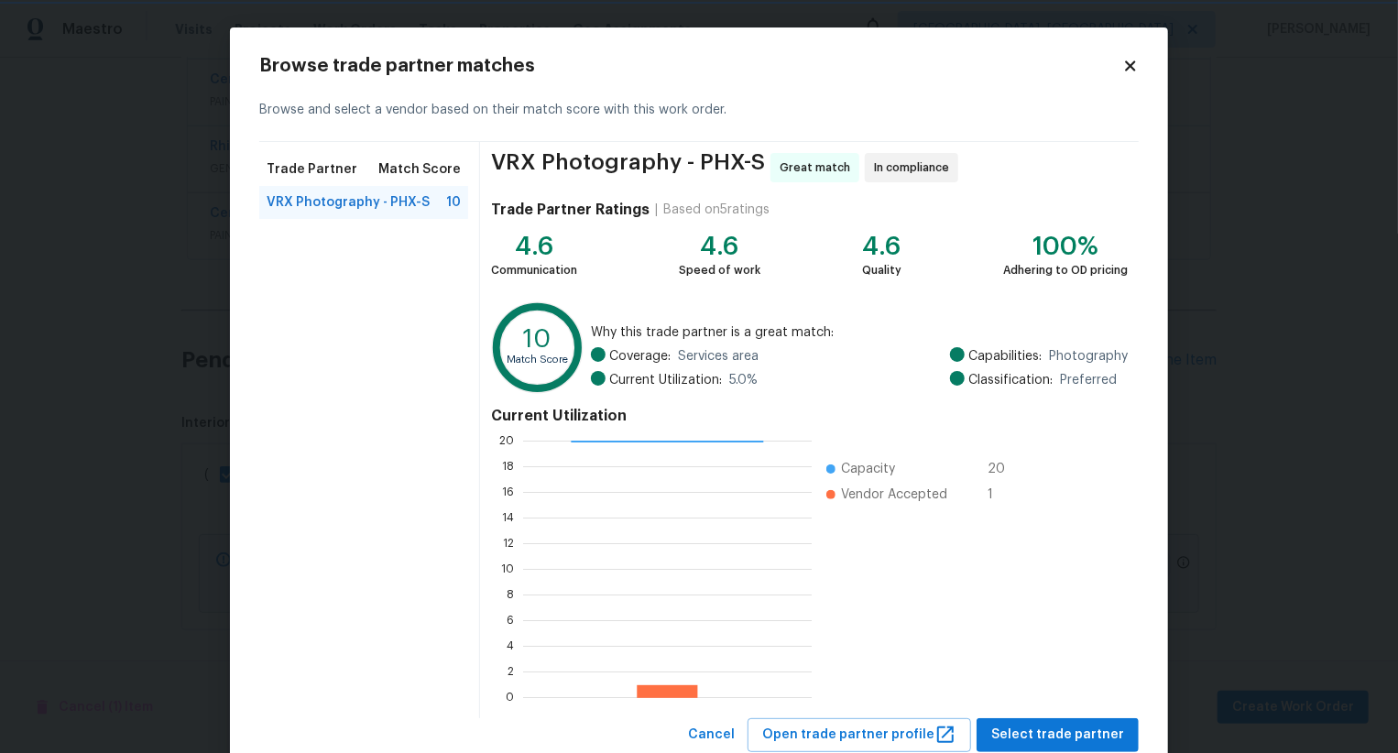
scroll to position [55, 0]
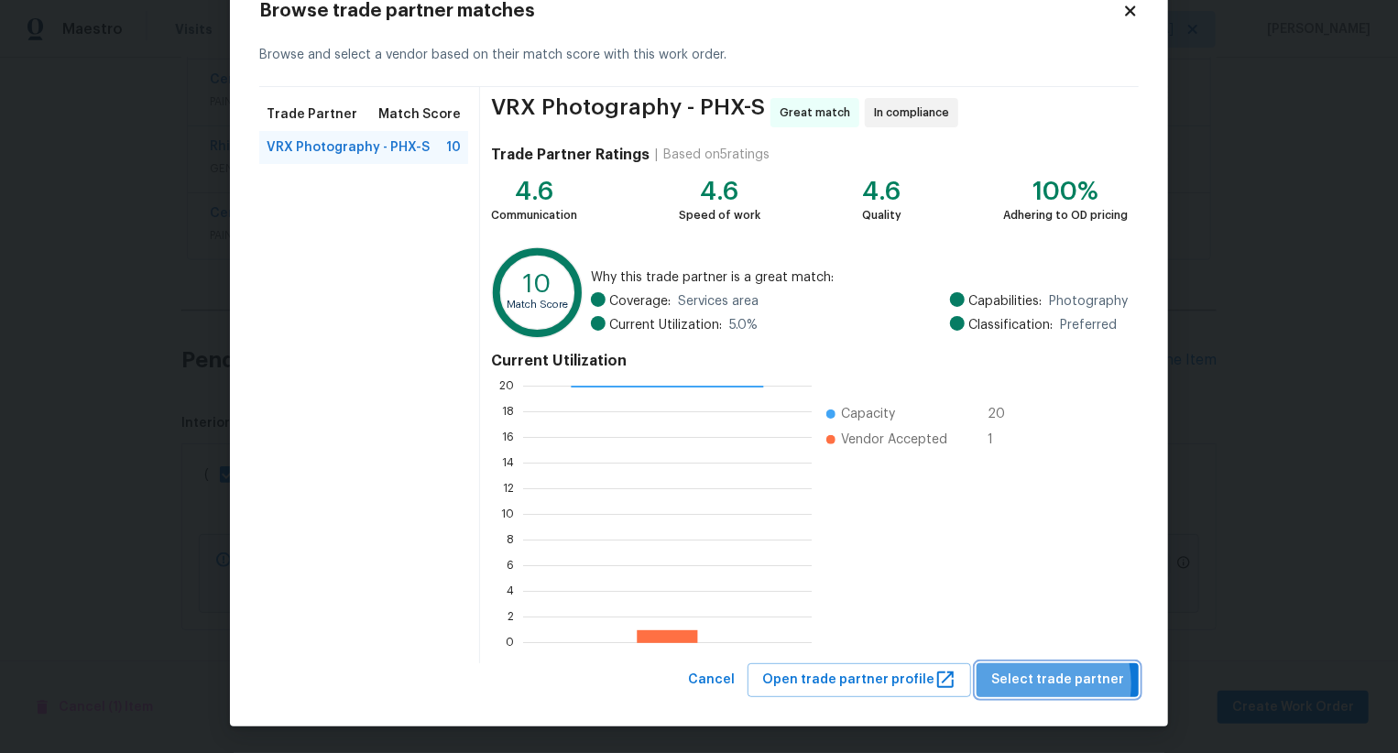
click at [1042, 682] on span "Select trade partner" at bounding box center [1057, 680] width 133 height 23
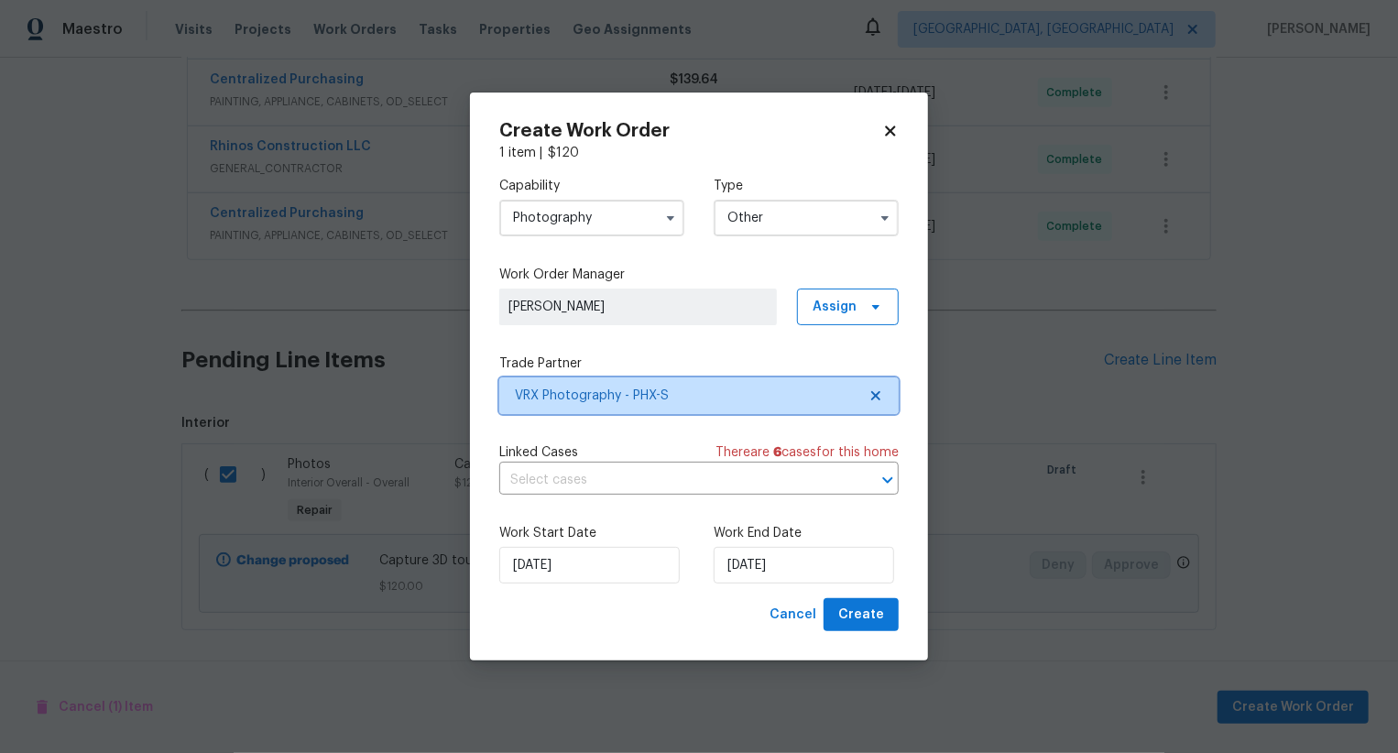
scroll to position [0, 0]
click at [876, 609] on span "Create" at bounding box center [861, 615] width 46 height 23
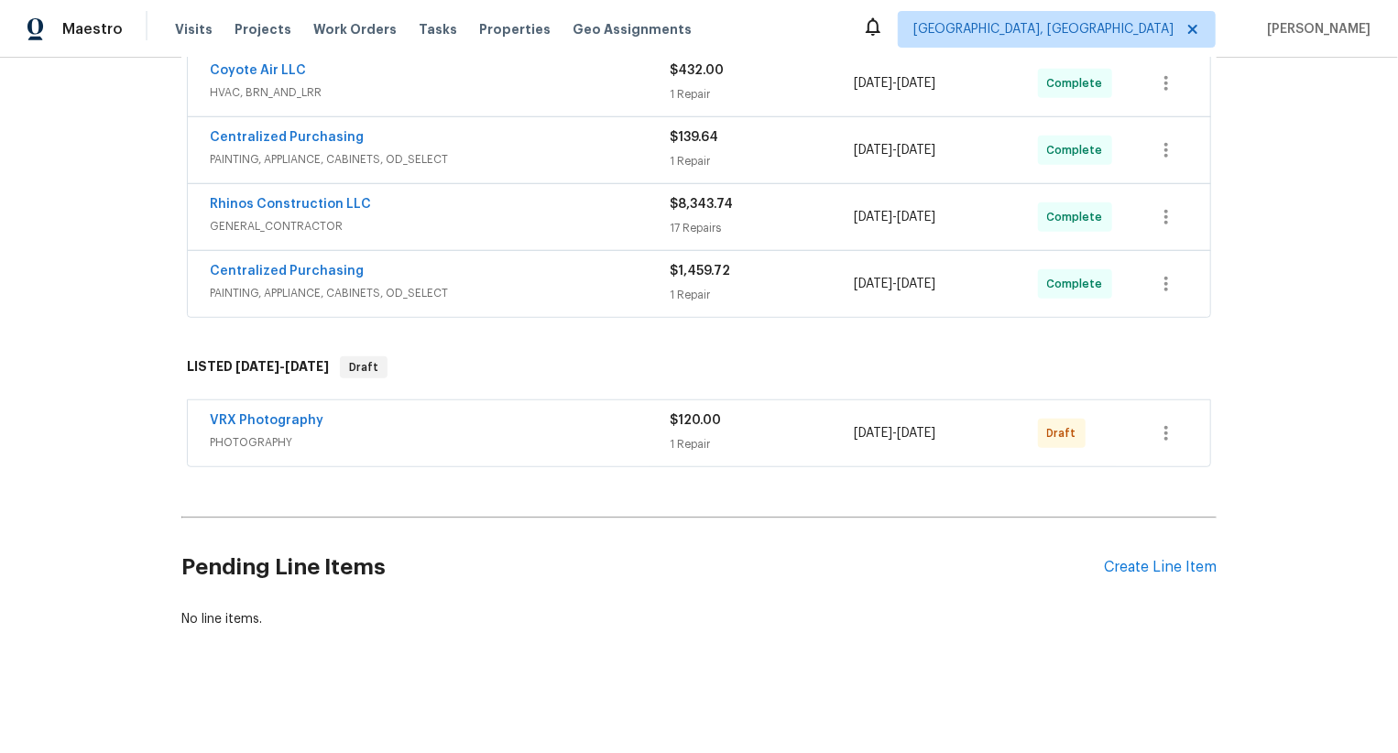
scroll to position [558, 0]
click at [1159, 424] on icon "button" at bounding box center [1166, 435] width 22 height 22
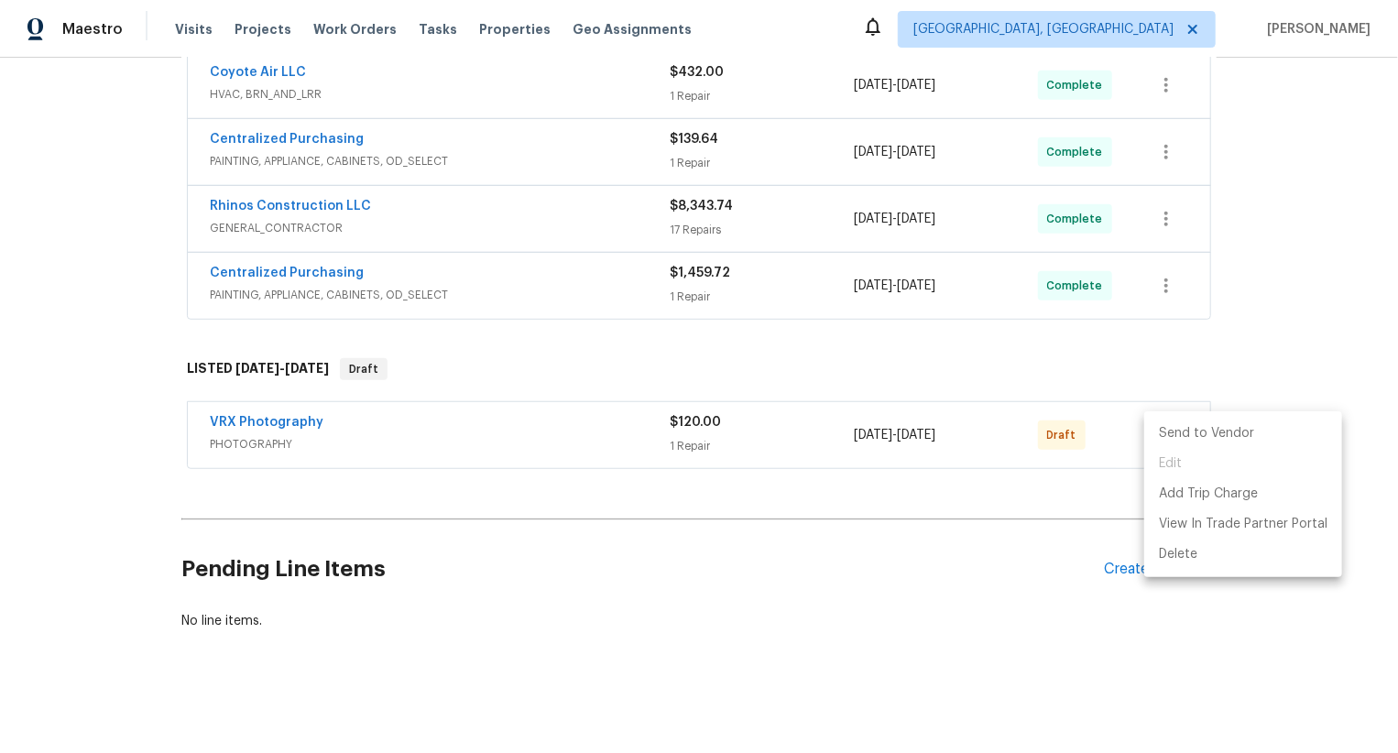
click at [1163, 435] on li "Send to Vendor" at bounding box center [1243, 434] width 198 height 30
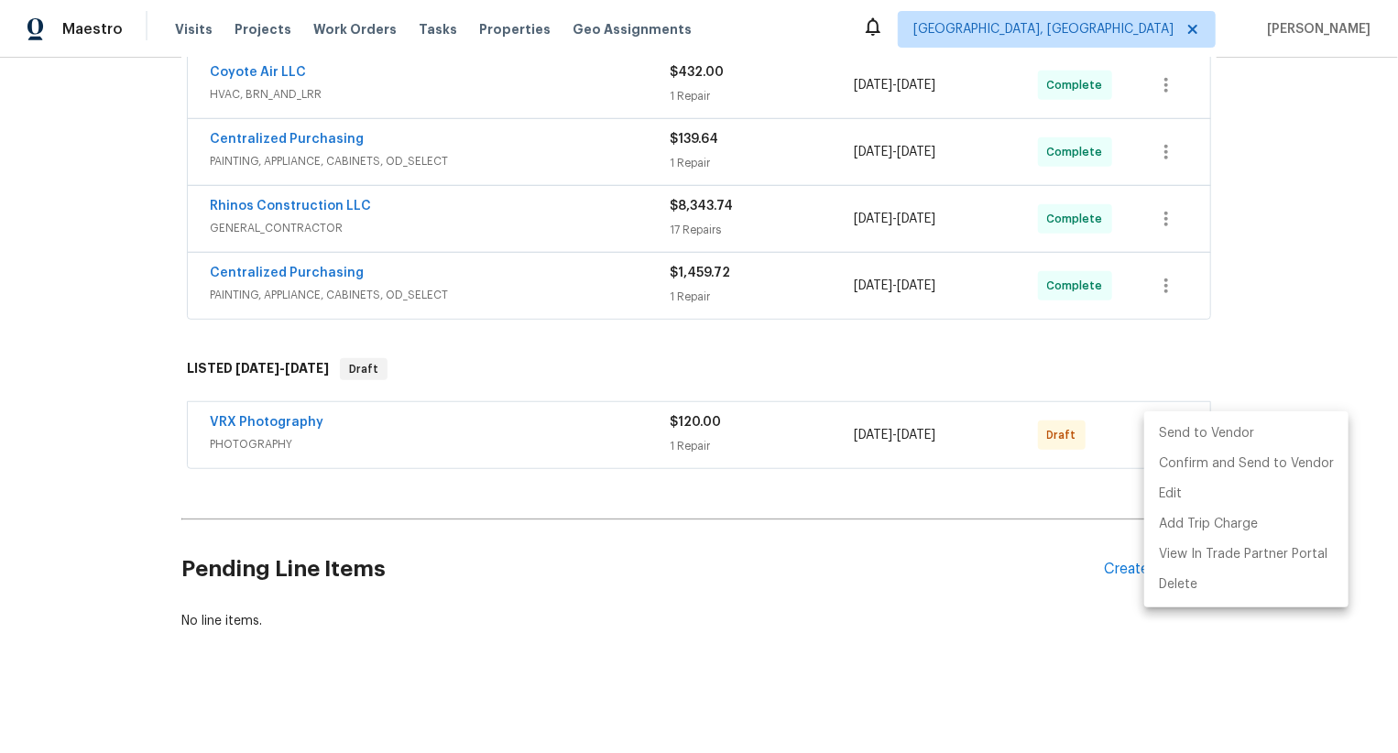
click at [1163, 435] on li "Send to Vendor" at bounding box center [1246, 434] width 204 height 30
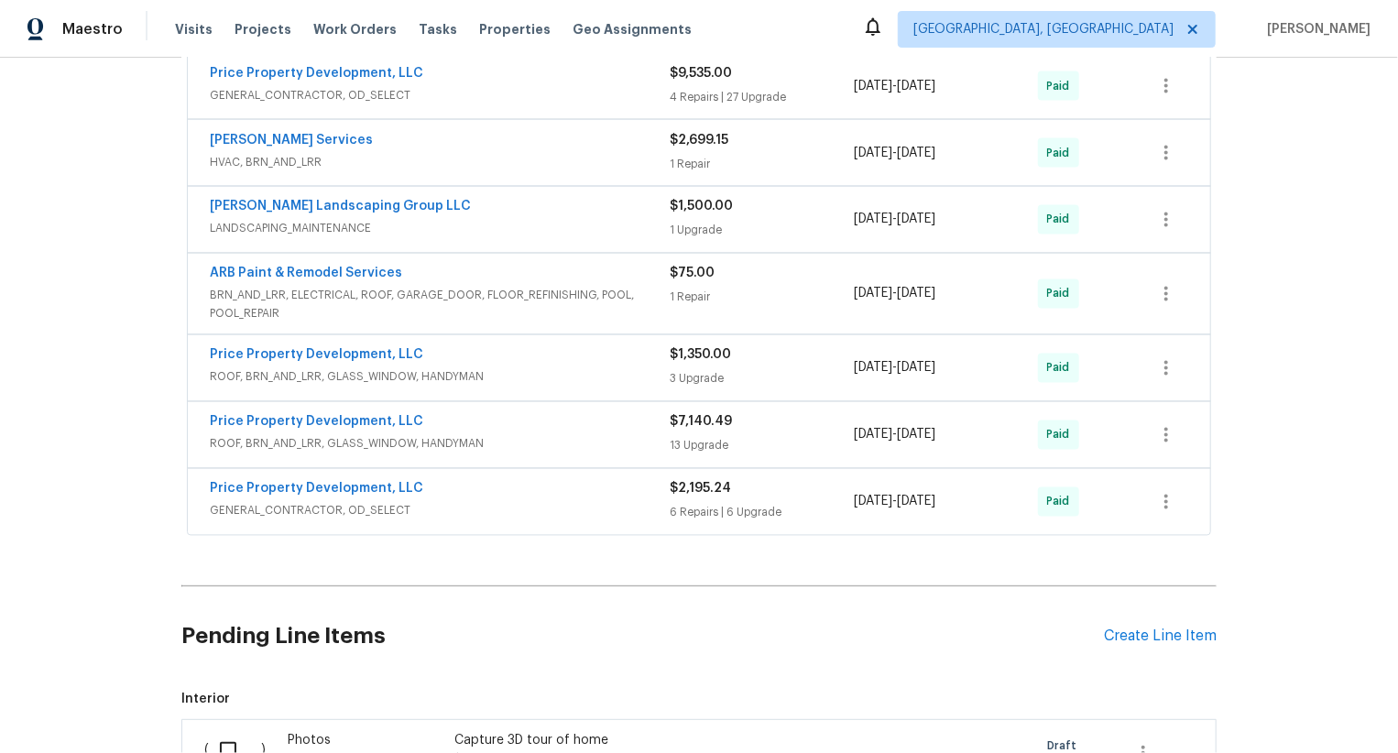
scroll to position [2062, 0]
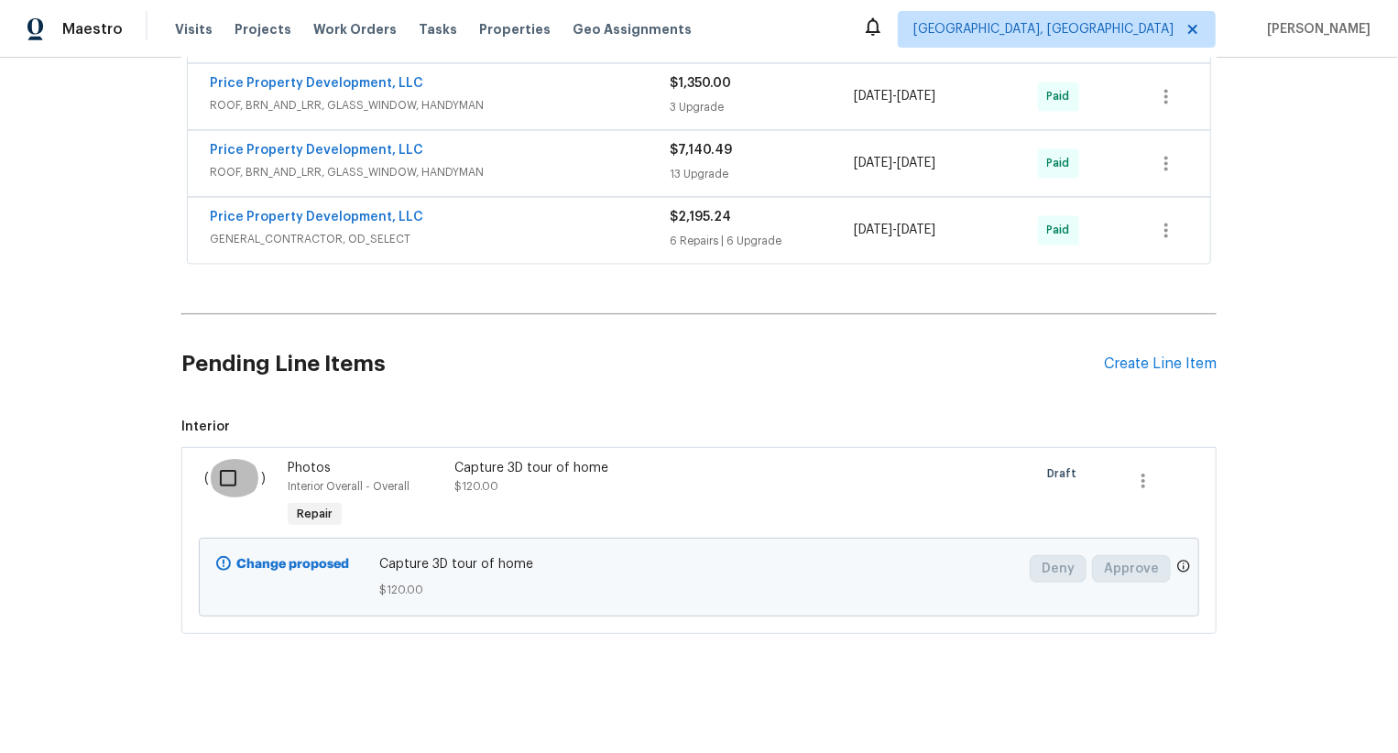
click at [242, 474] on input "checkbox" at bounding box center [235, 478] width 52 height 38
click at [1308, 696] on span "Create Work Order" at bounding box center [1293, 707] width 122 height 23
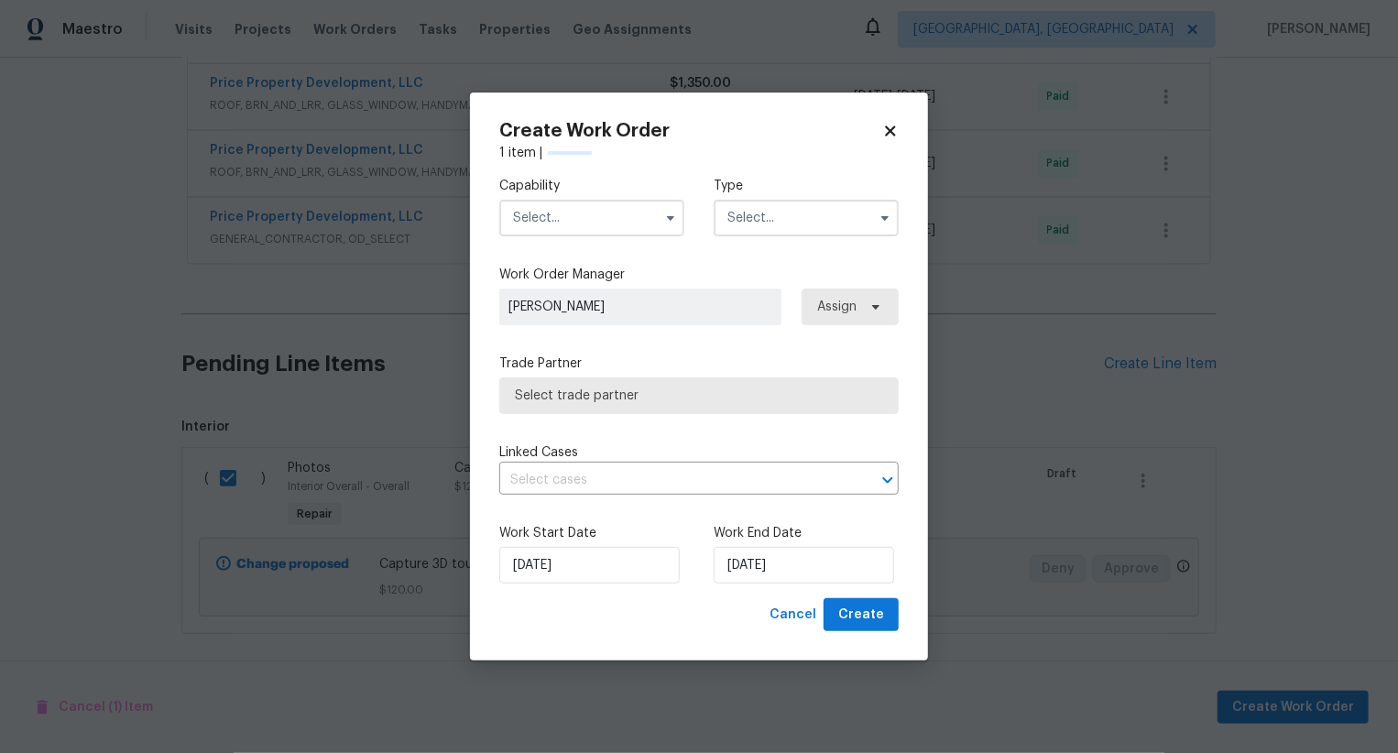
checkbox input "false"
click at [775, 575] on input "29/08/2025" at bounding box center [804, 565] width 180 height 37
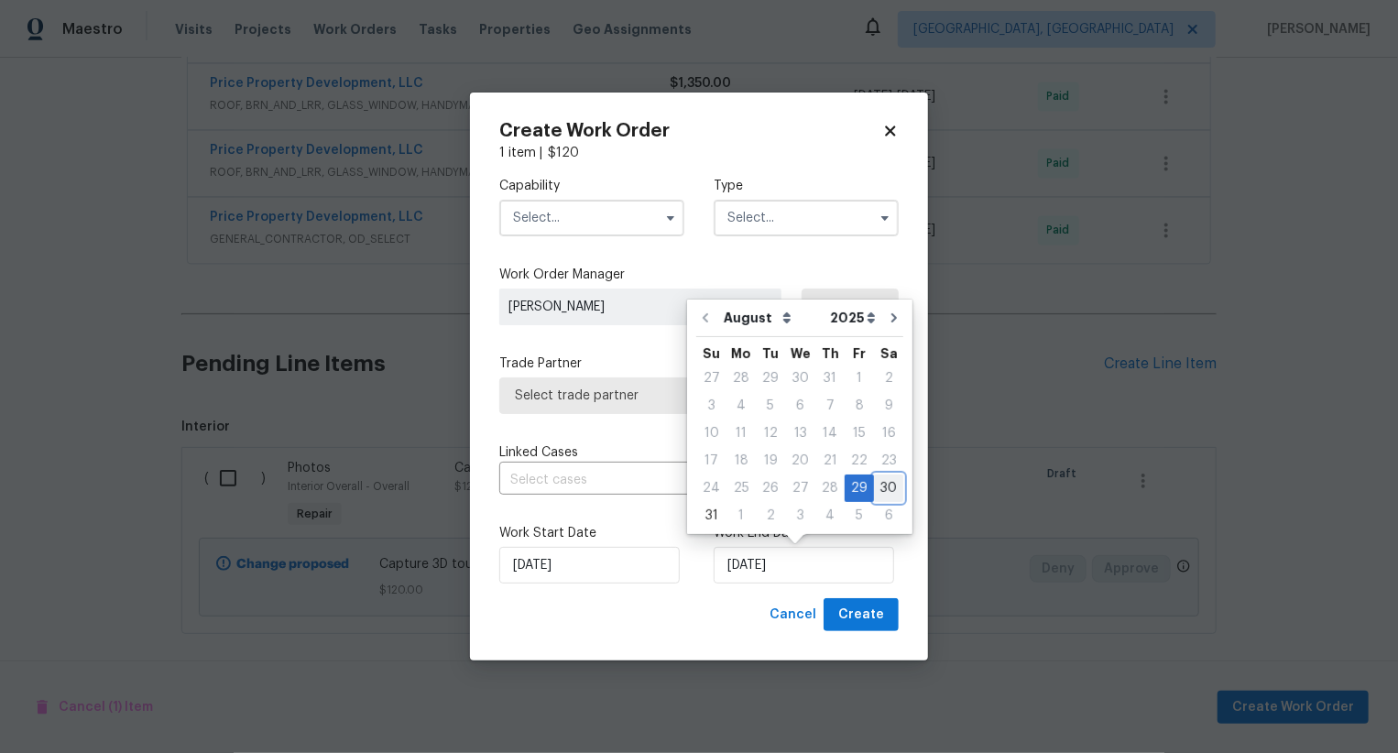
click at [875, 493] on div "30" at bounding box center [888, 488] width 29 height 26
type input "30/08/2025"
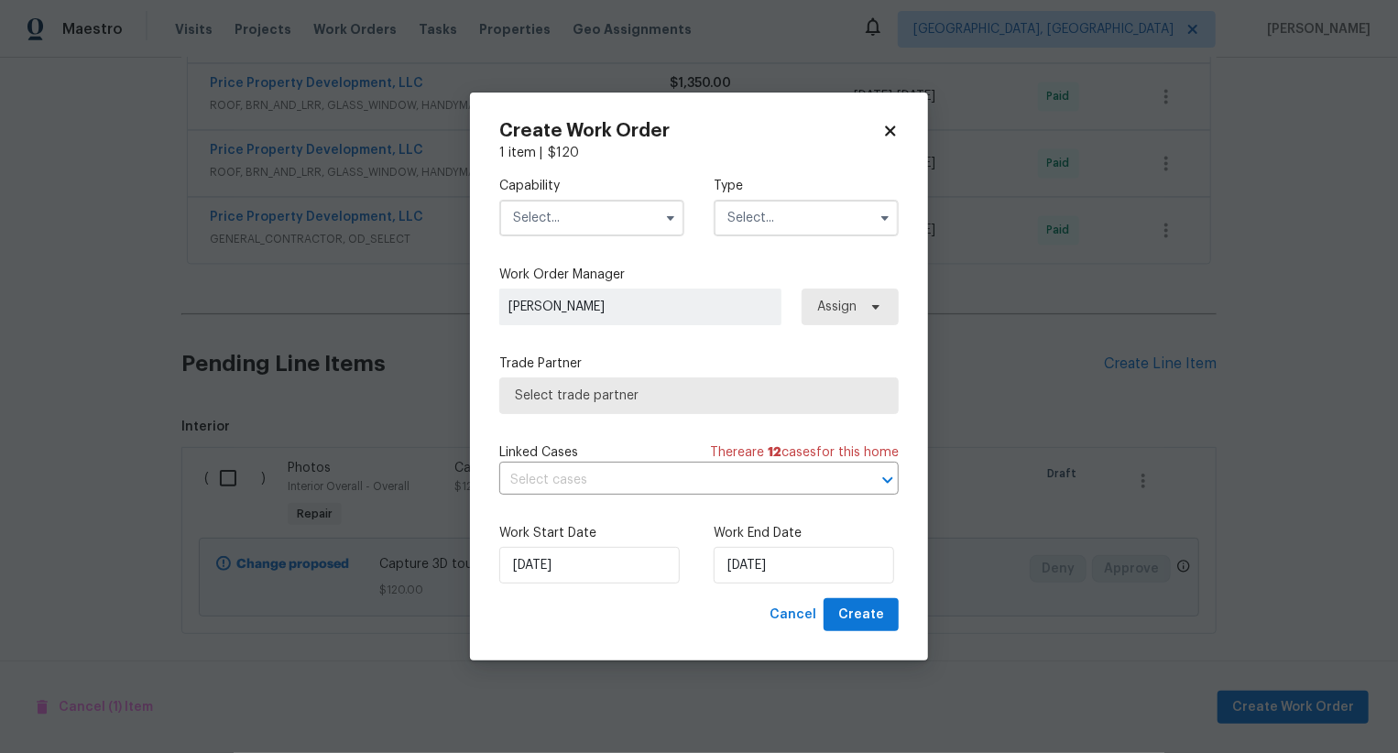
drag, startPoint x: 581, startPoint y: 216, endPoint x: 583, endPoint y: 347, distance: 131.0
click at [581, 234] on div at bounding box center [591, 218] width 185 height 37
click at [582, 226] on input "text" at bounding box center [591, 218] width 185 height 37
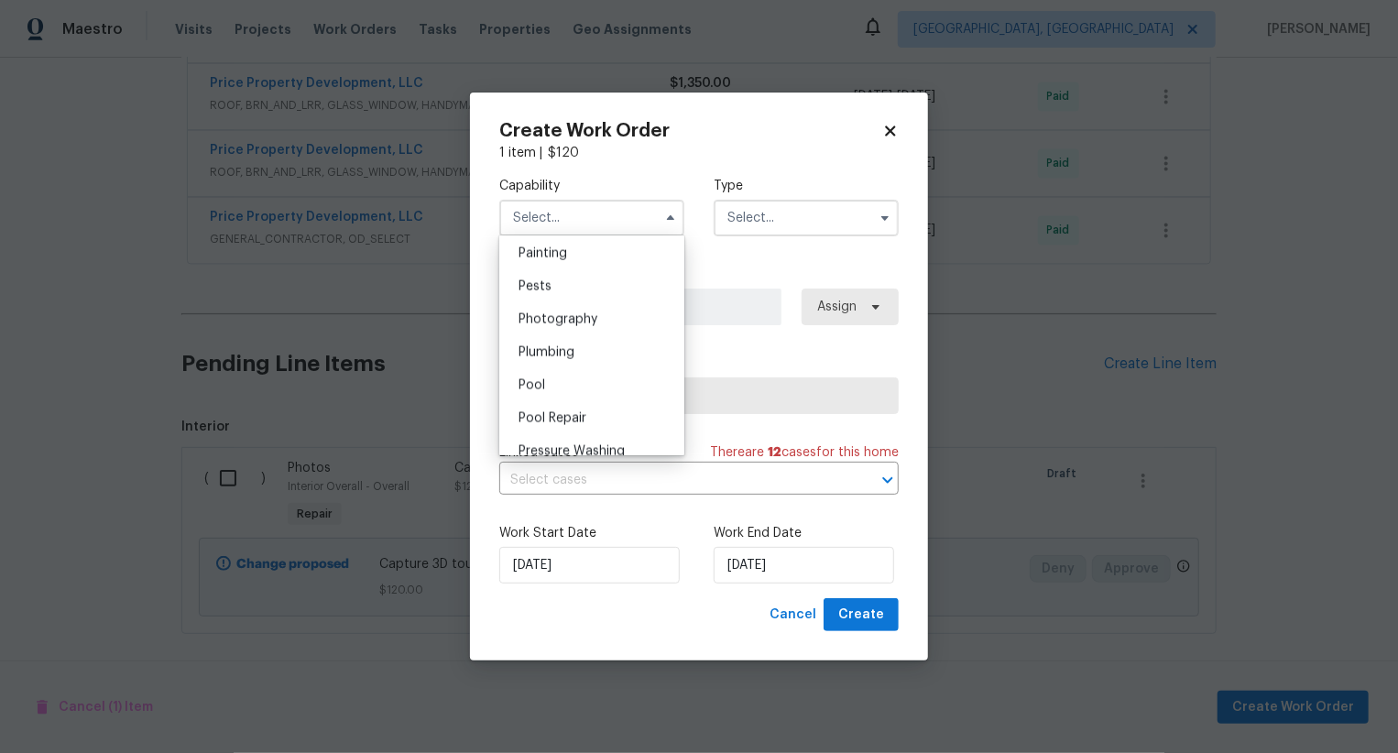
scroll to position [1521, 0]
click at [583, 345] on span "Photography" at bounding box center [557, 340] width 79 height 13
type input "Photography"
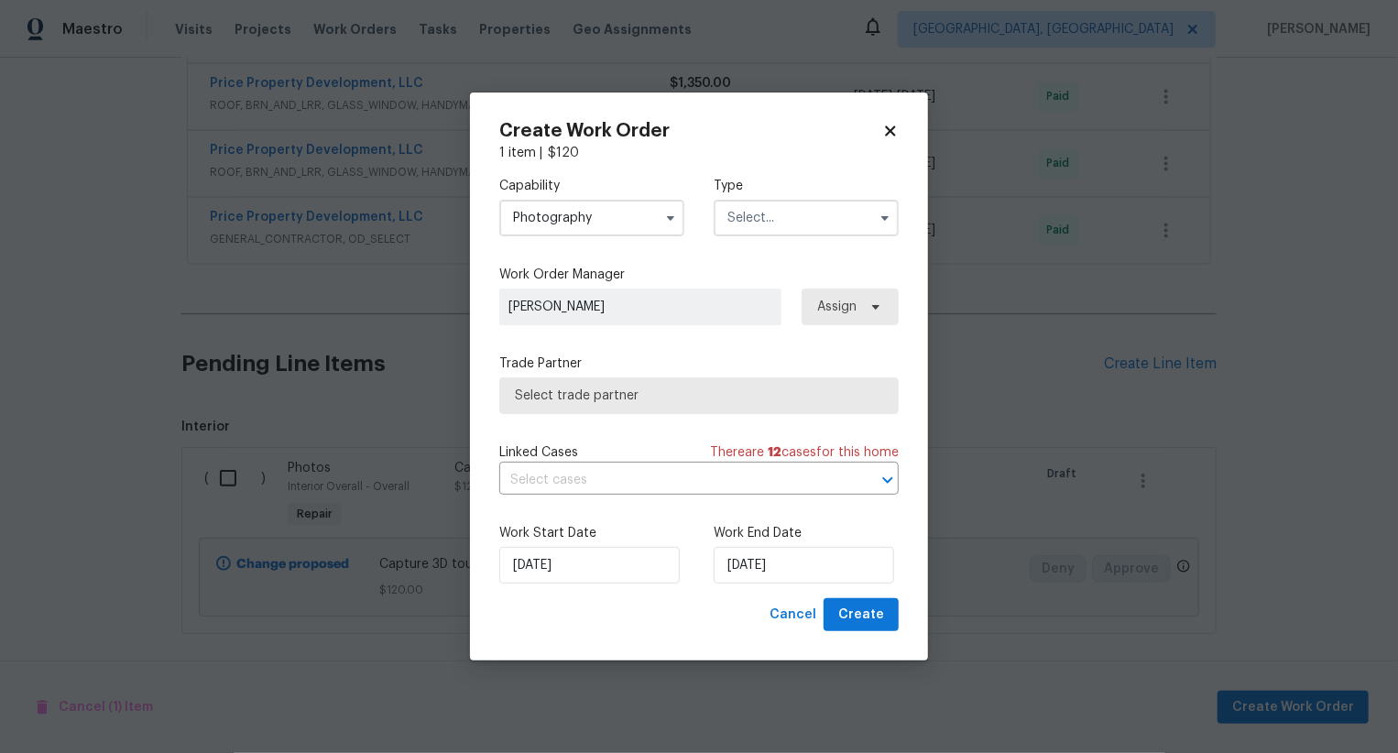
click at [773, 213] on input "text" at bounding box center [806, 218] width 185 height 37
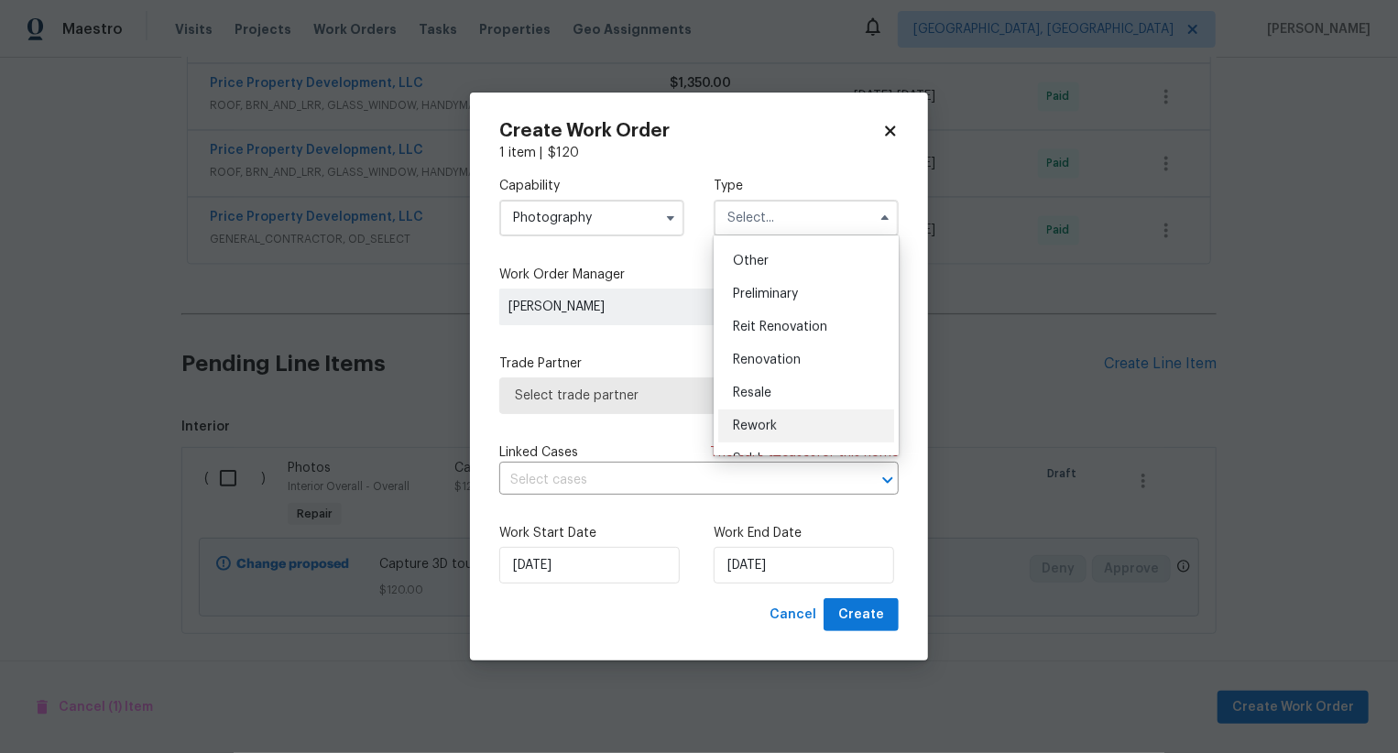
scroll to position [337, 0]
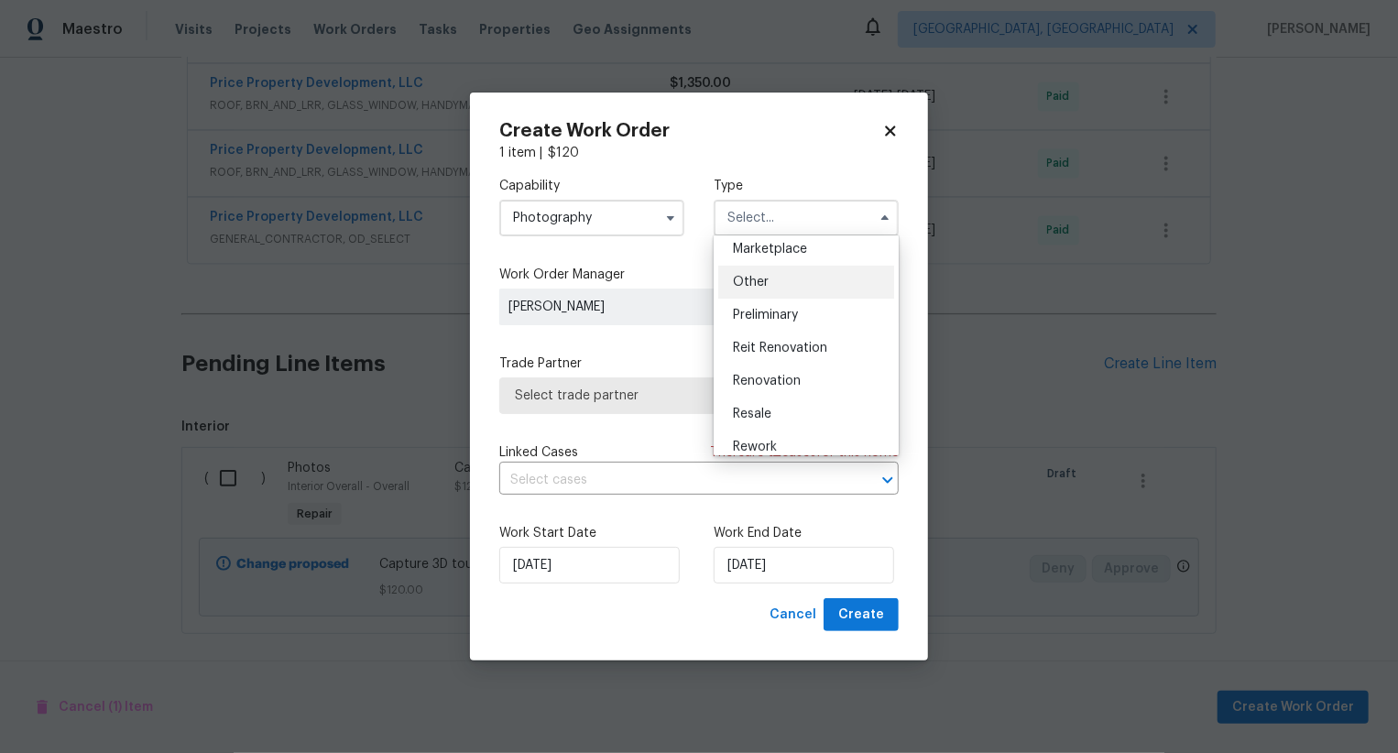
click at [807, 295] on div "Other" at bounding box center [806, 282] width 176 height 33
type input "Other"
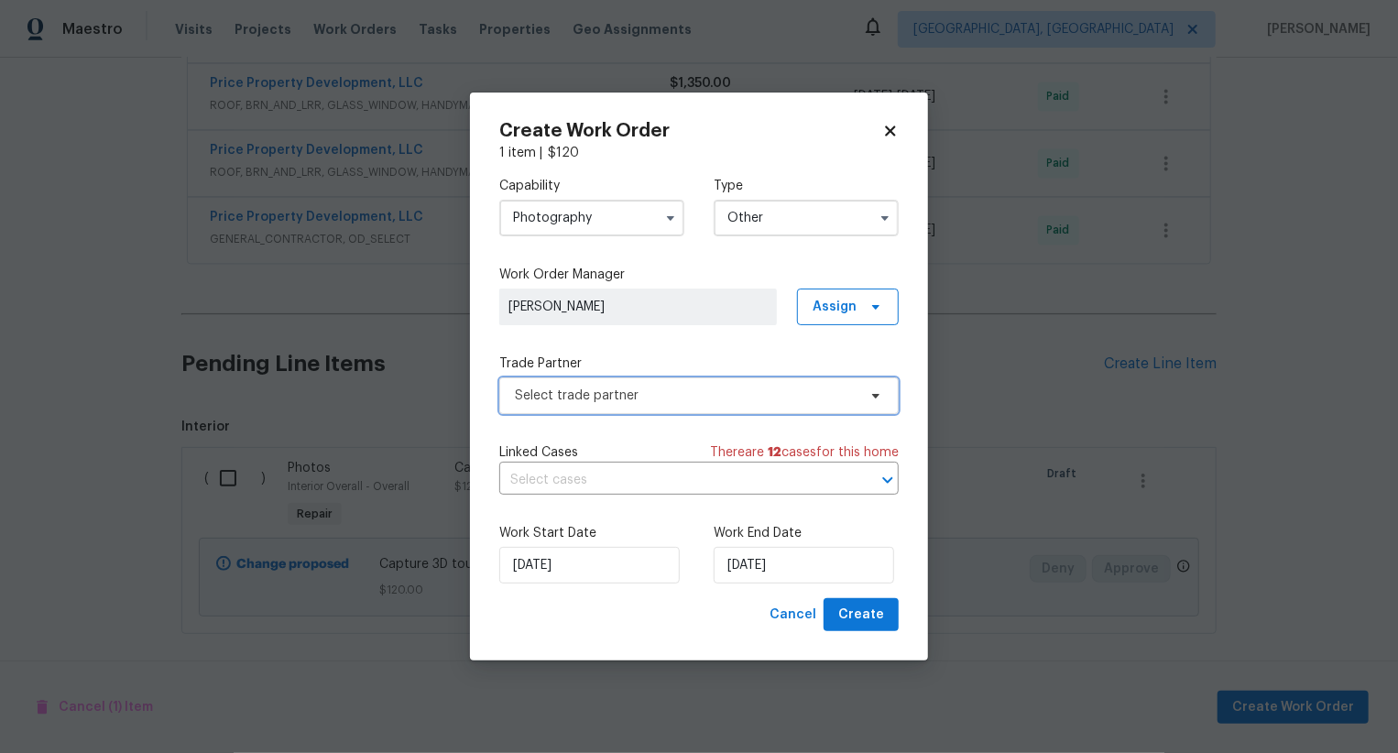
click at [732, 402] on span "Select trade partner" at bounding box center [686, 396] width 342 height 18
click at [755, 252] on body "Maestro Visits Projects Work Orders Tasks Properties Geo Assignments Albuquerqu…" at bounding box center [699, 376] width 1398 height 753
click at [709, 304] on span "[PERSON_NAME]" at bounding box center [637, 307] width 259 height 18
click at [701, 439] on div "Capability Photography Type Other Work Order Manager Swastik Mohanty Assign Tra…" at bounding box center [698, 380] width 399 height 436
click at [724, 387] on span "Select trade partner" at bounding box center [686, 396] width 342 height 18
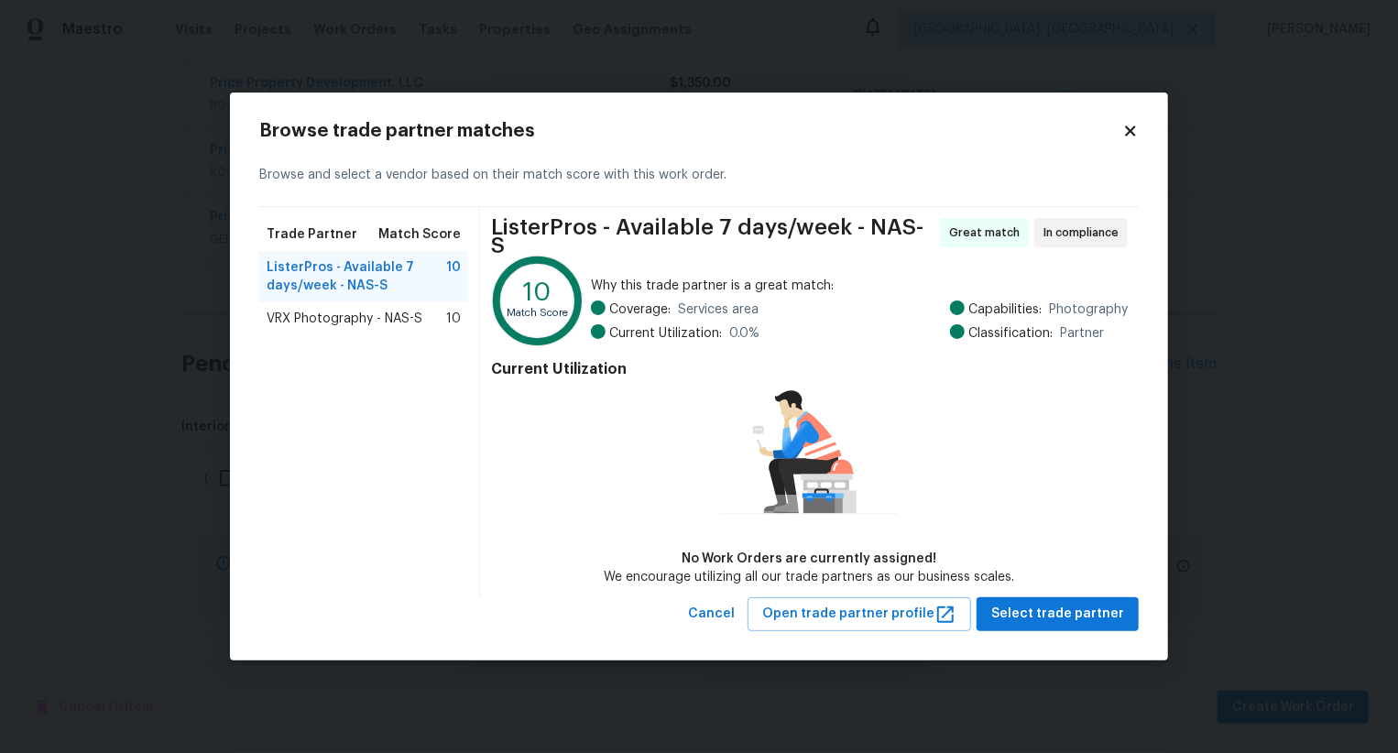
click at [404, 310] on div "VRX Photography - NAS-S 10" at bounding box center [363, 318] width 209 height 33
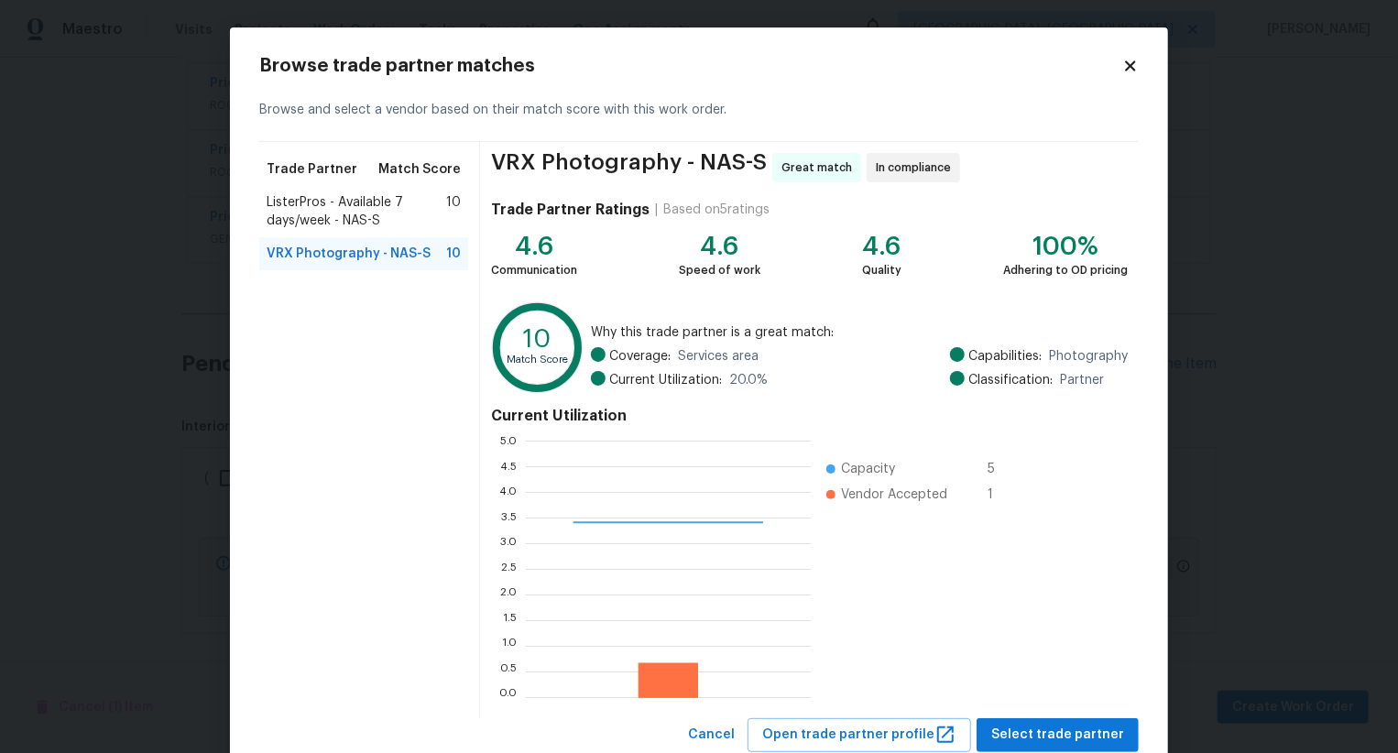
scroll to position [55, 0]
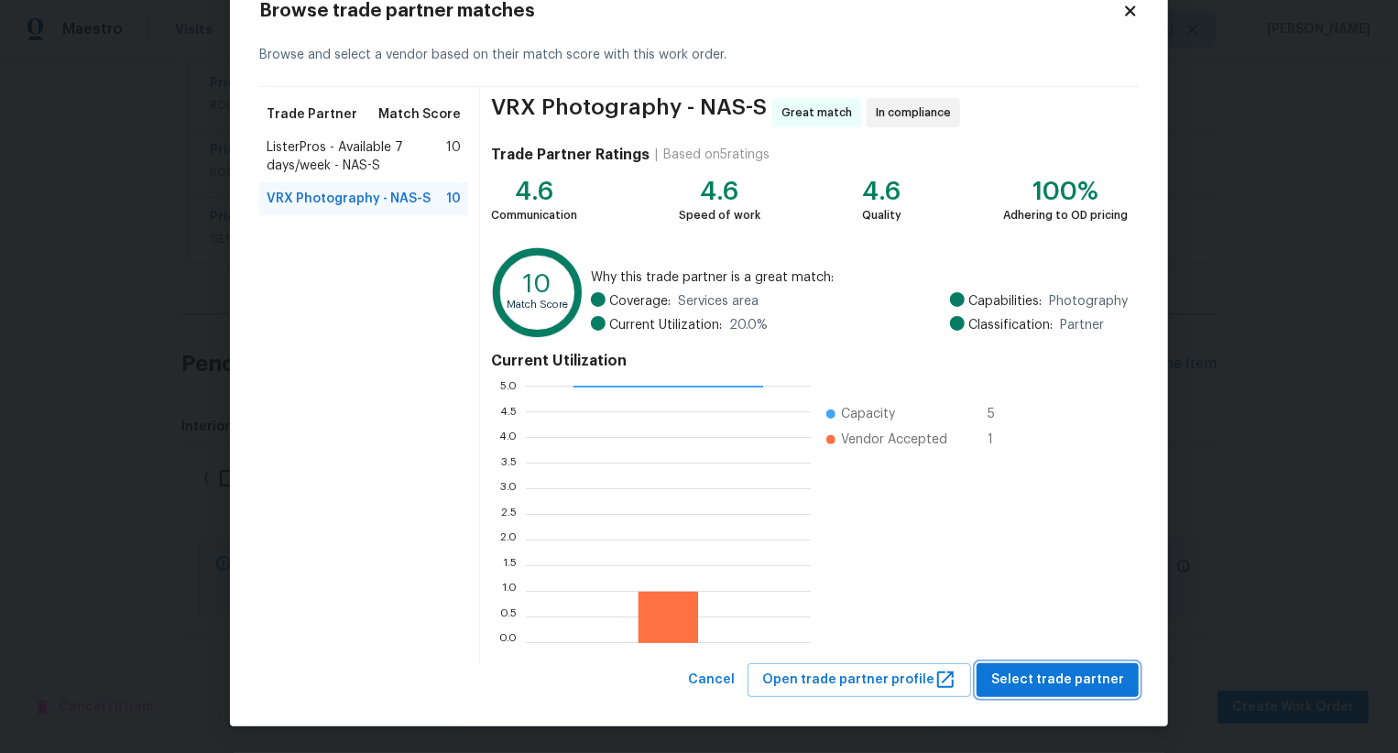
click at [1063, 673] on span "Select trade partner" at bounding box center [1057, 680] width 133 height 23
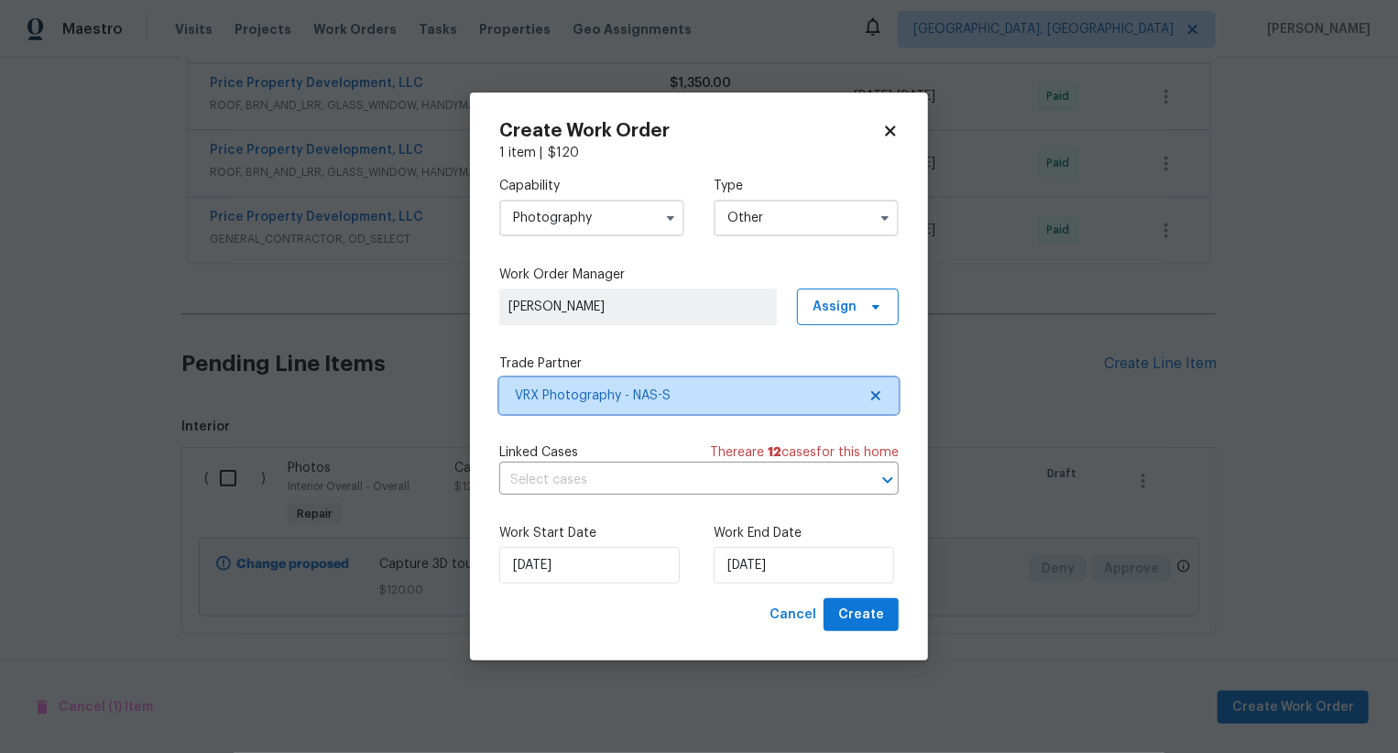
scroll to position [0, 0]
click at [835, 602] on button "Create" at bounding box center [860, 615] width 75 height 34
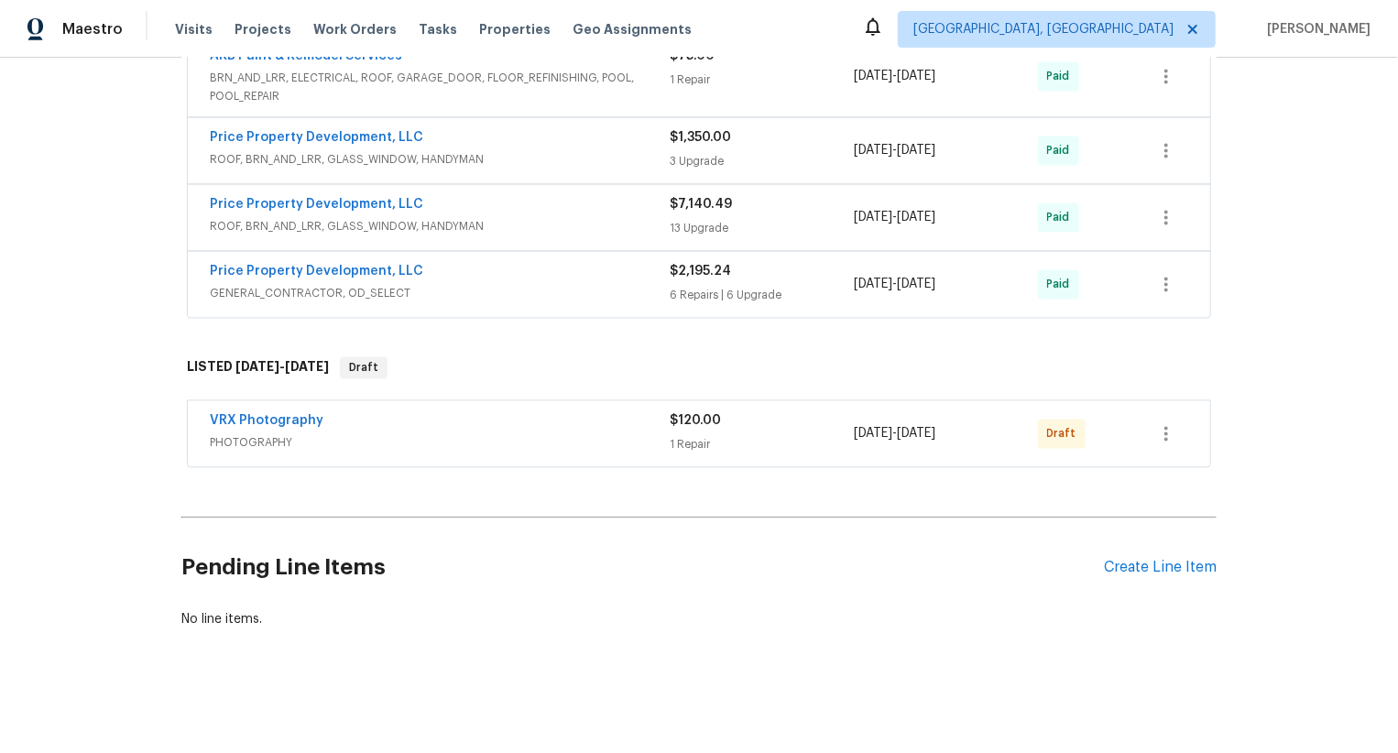
scroll to position [2002, 0]
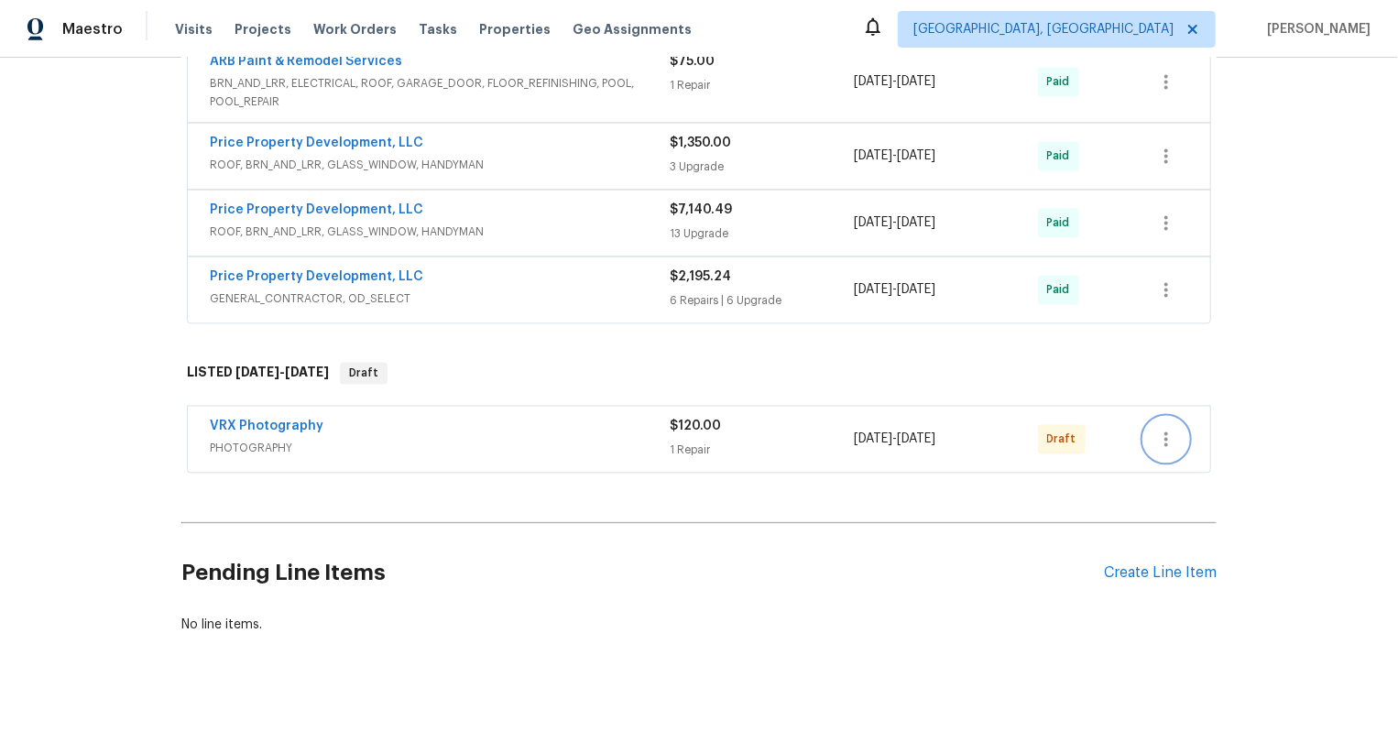
click at [1172, 434] on icon "button" at bounding box center [1166, 439] width 22 height 22
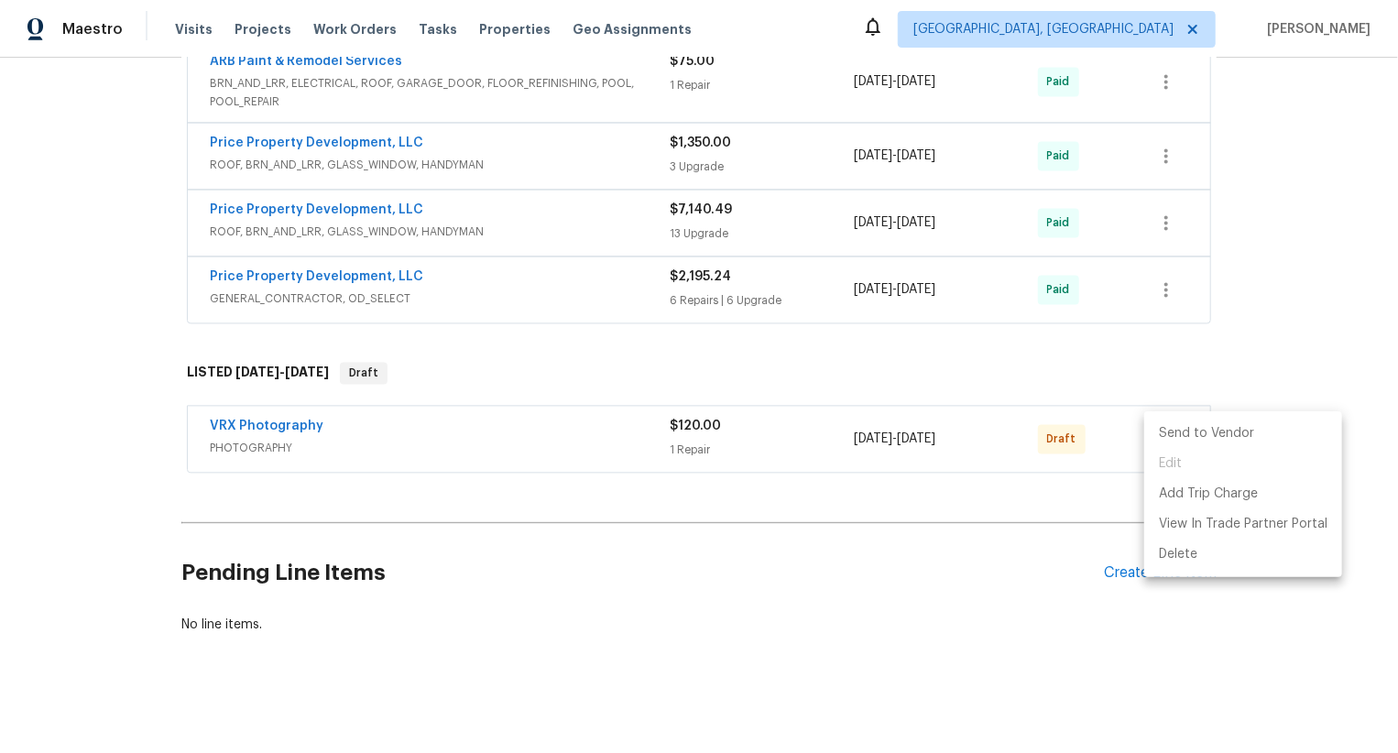
click at [1172, 434] on li "Send to Vendor" at bounding box center [1243, 434] width 198 height 30
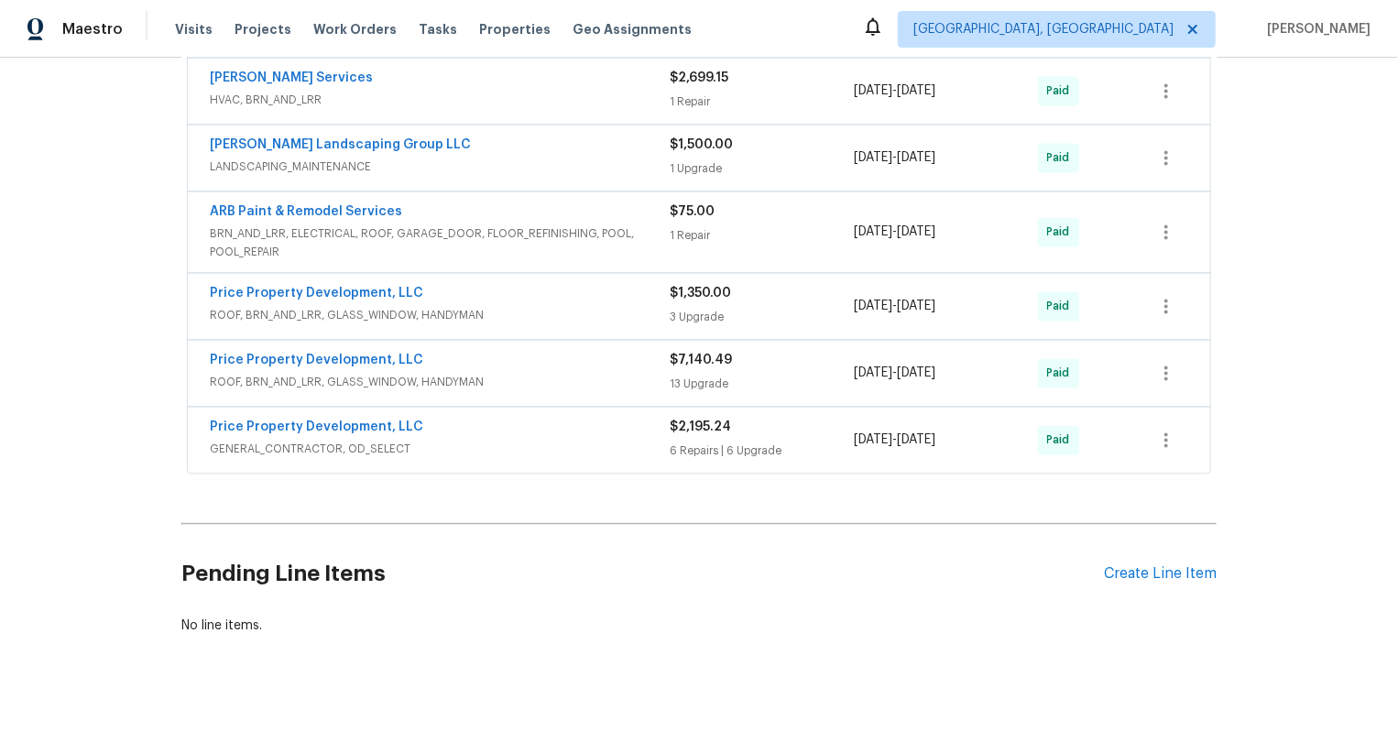
scroll to position [2002, 0]
